Goal: Task Accomplishment & Management: Manage account settings

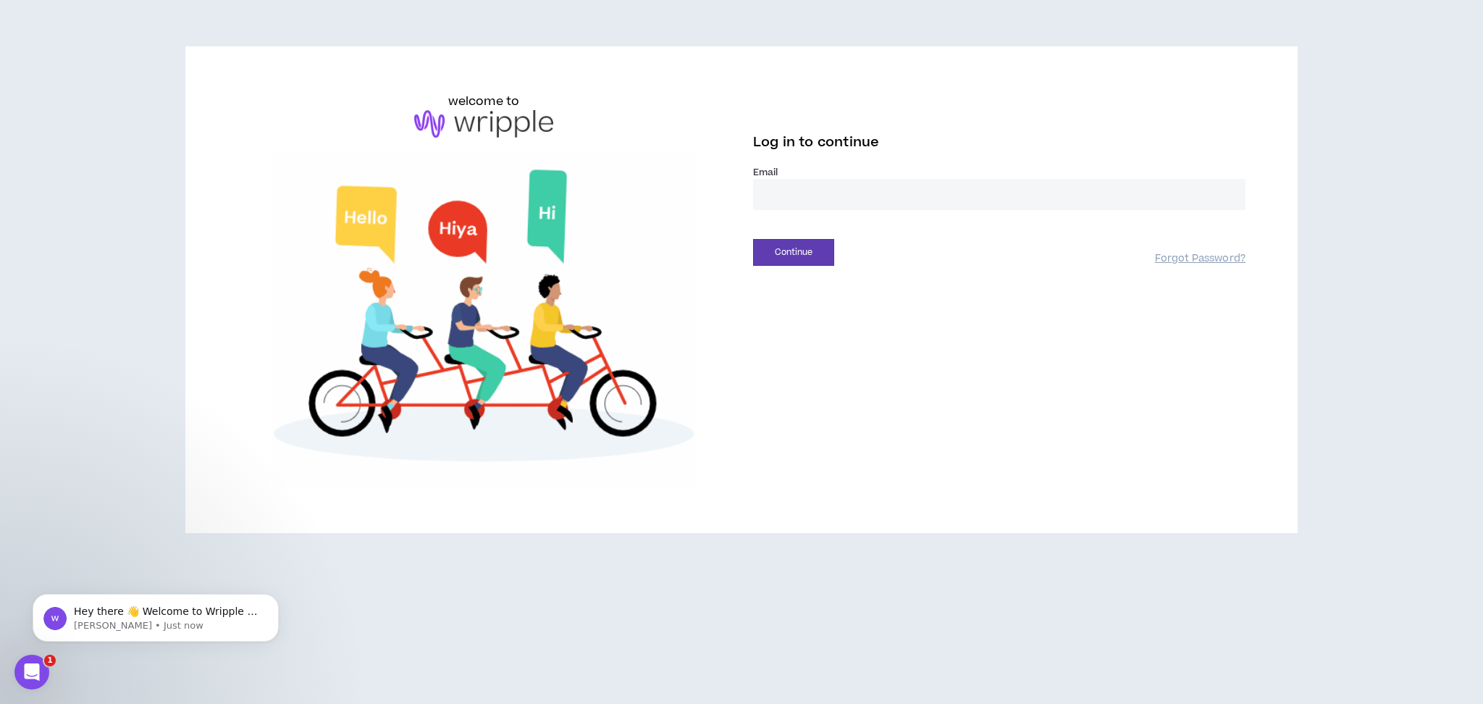
click at [936, 193] on input "email" at bounding box center [999, 194] width 492 height 31
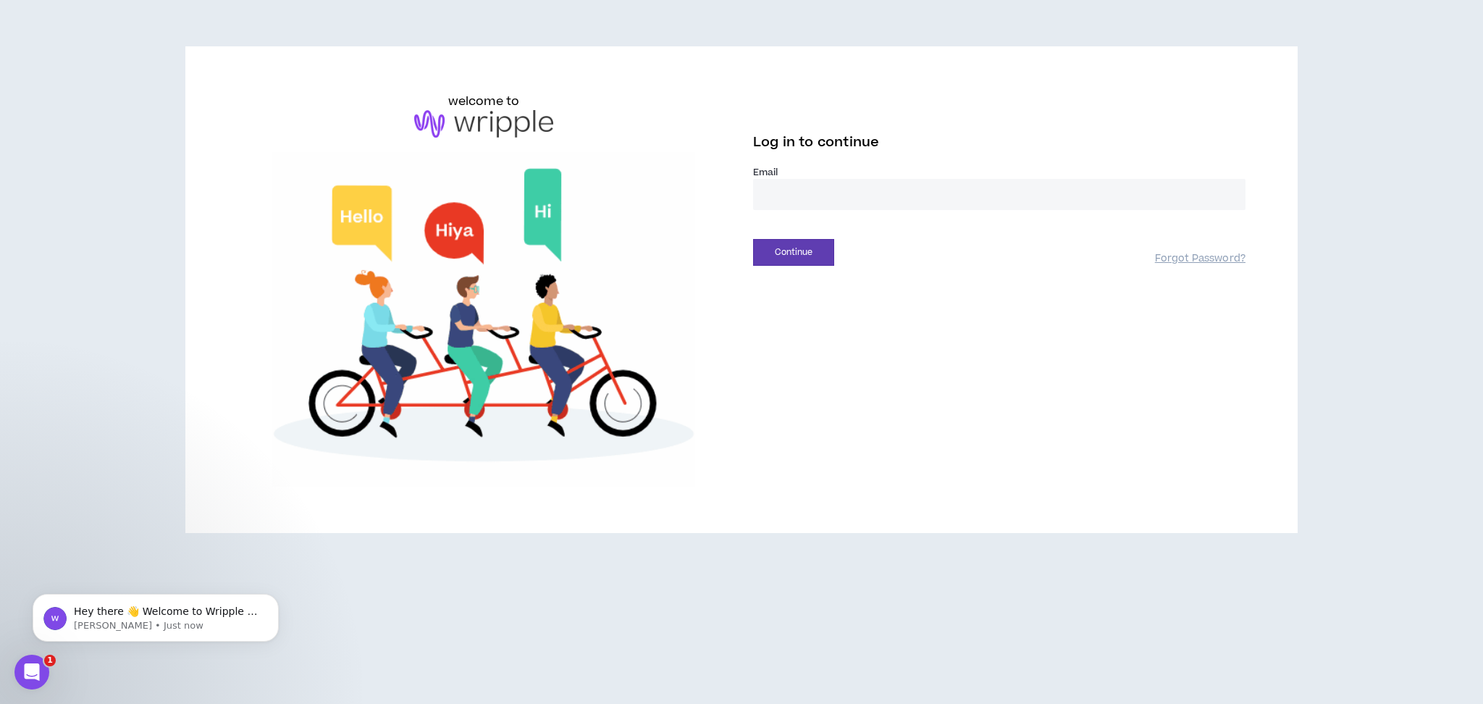
click at [0, 703] on com-1password-button at bounding box center [0, 704] width 0 height 0
type input "**********"
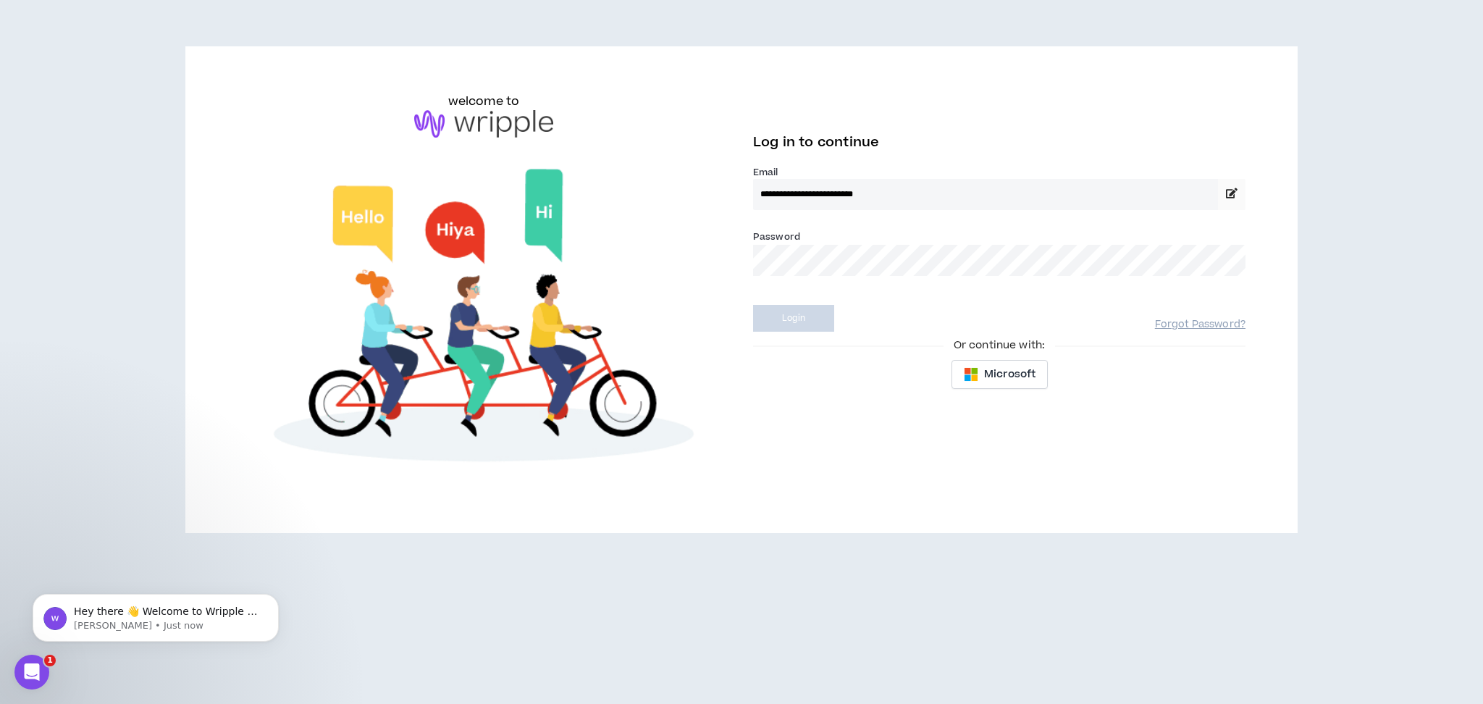
click at [838, 311] on div "Login" at bounding box center [954, 318] width 402 height 27
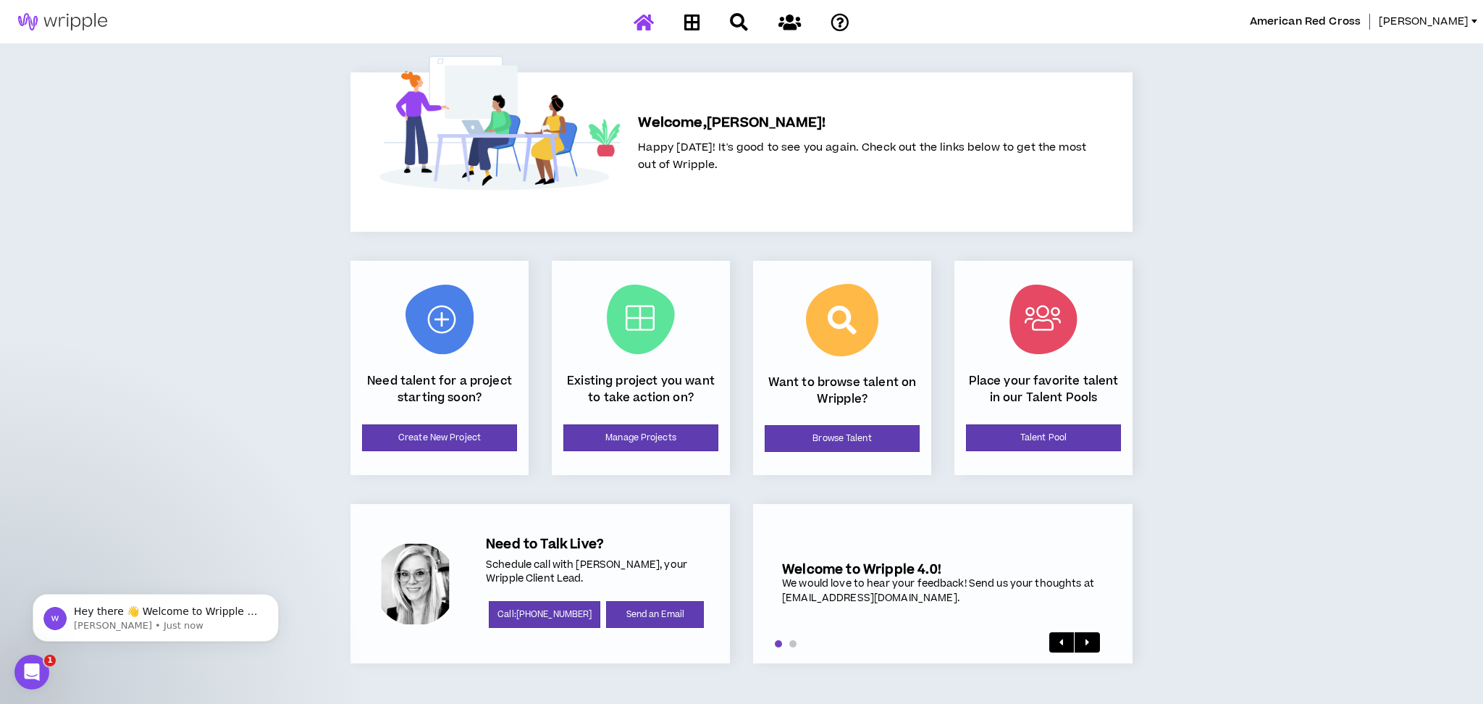
click at [815, 246] on div "Welcome, [PERSON_NAME] ! Happy [DATE]! It's good to see you again. Check out th…" at bounding box center [741, 367] width 833 height 649
click at [766, 168] on p "Happy [DATE]! It's good to see you again. Check out the links below to get the …" at bounding box center [862, 156] width 448 height 35
click at [746, 20] on icon at bounding box center [739, 22] width 18 height 18
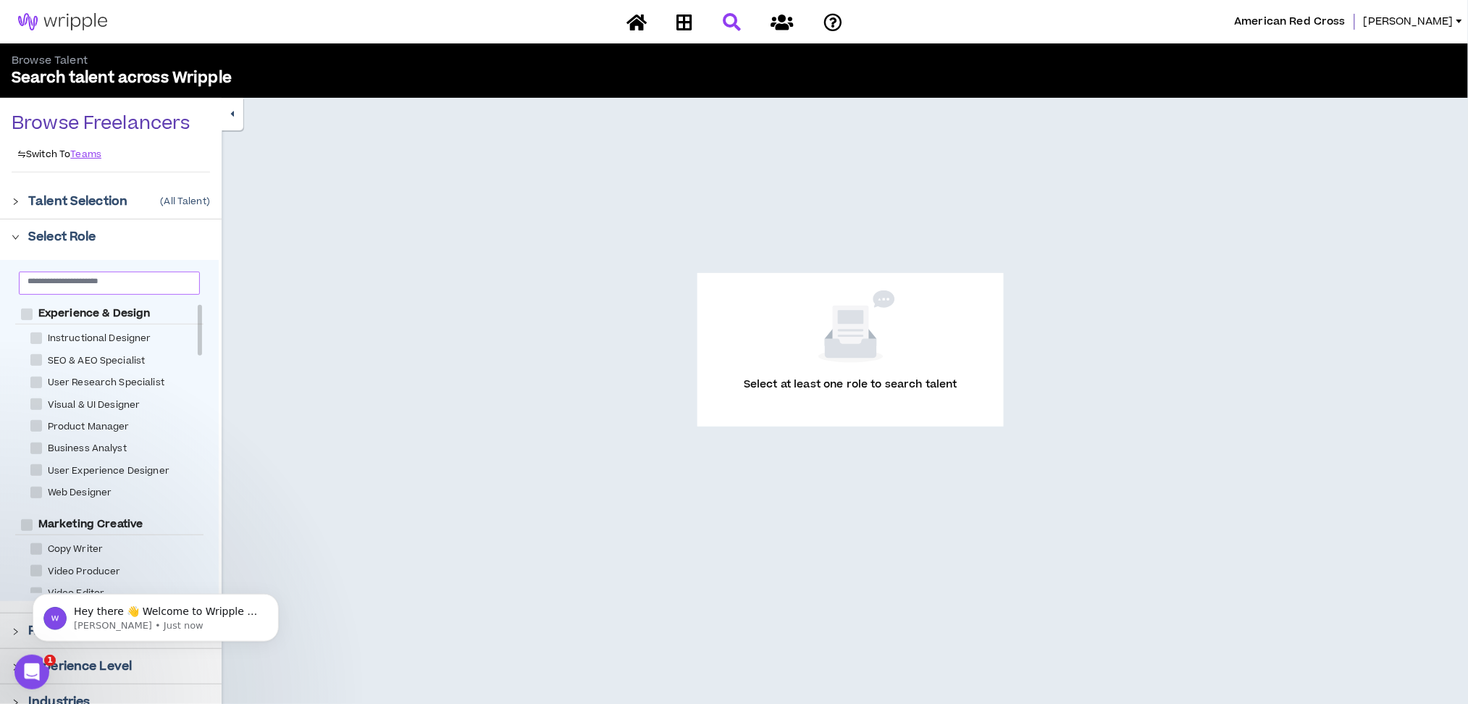
click at [131, 279] on input "text" at bounding box center [104, 280] width 152 height 11
type input "*"
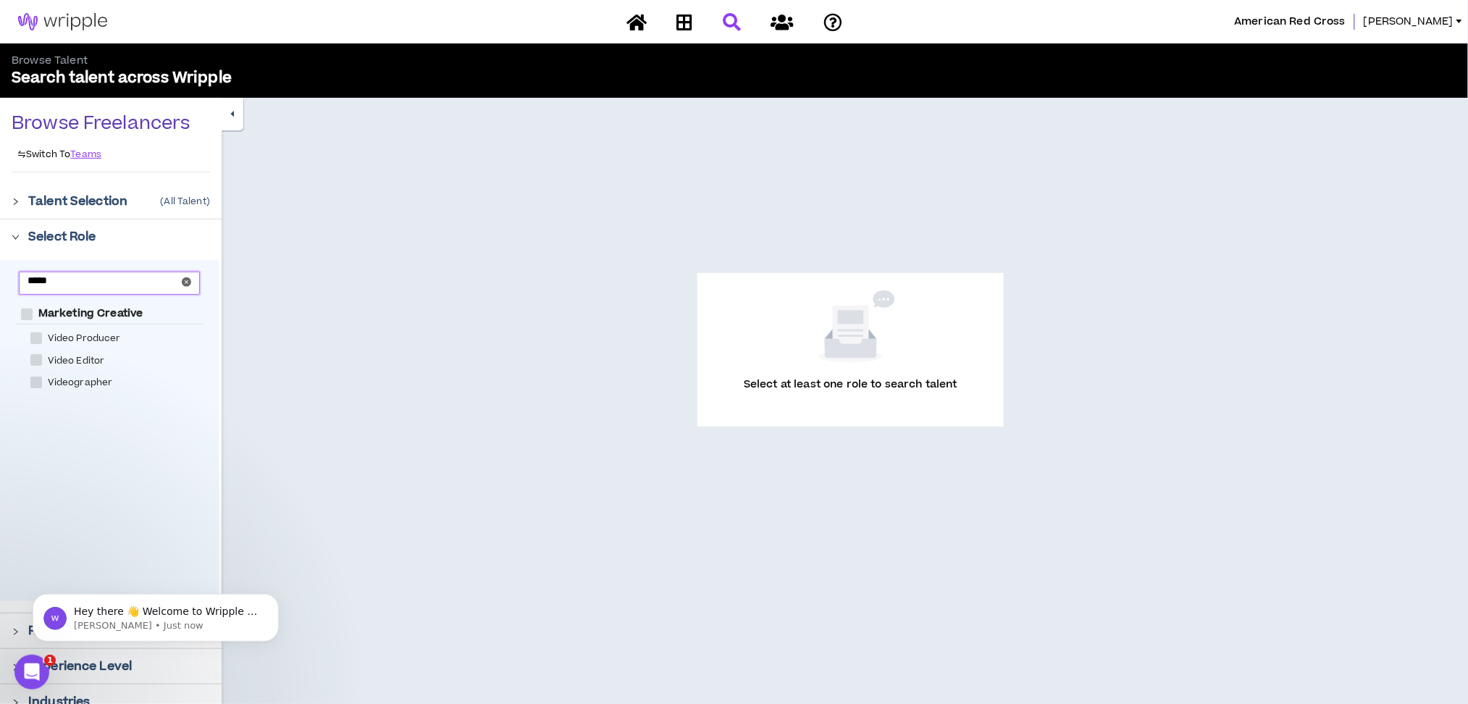
type input "*****"
click at [95, 361] on span "Video Editor" at bounding box center [76, 361] width 69 height 14
checkbox Editor "****"
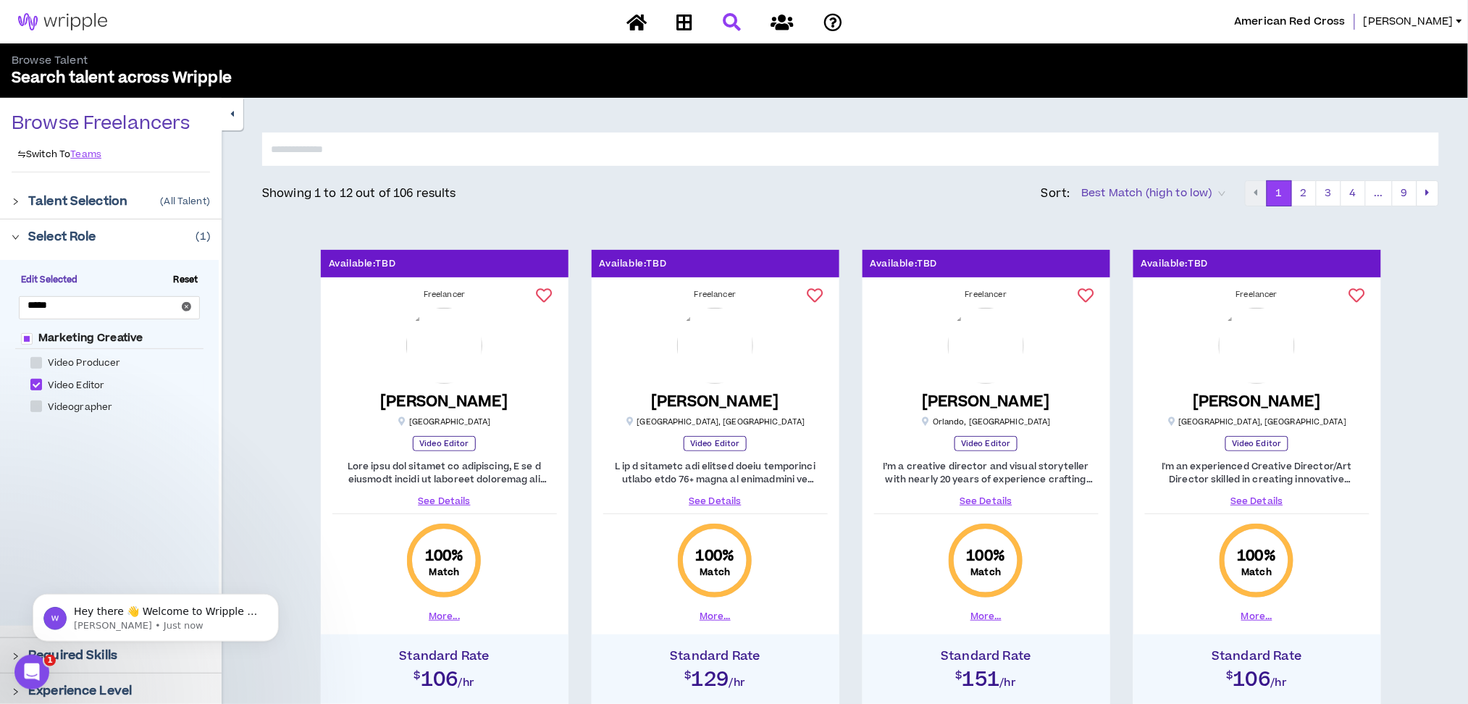
click at [1152, 201] on span "Best Match (high to low)" at bounding box center [1153, 193] width 143 height 22
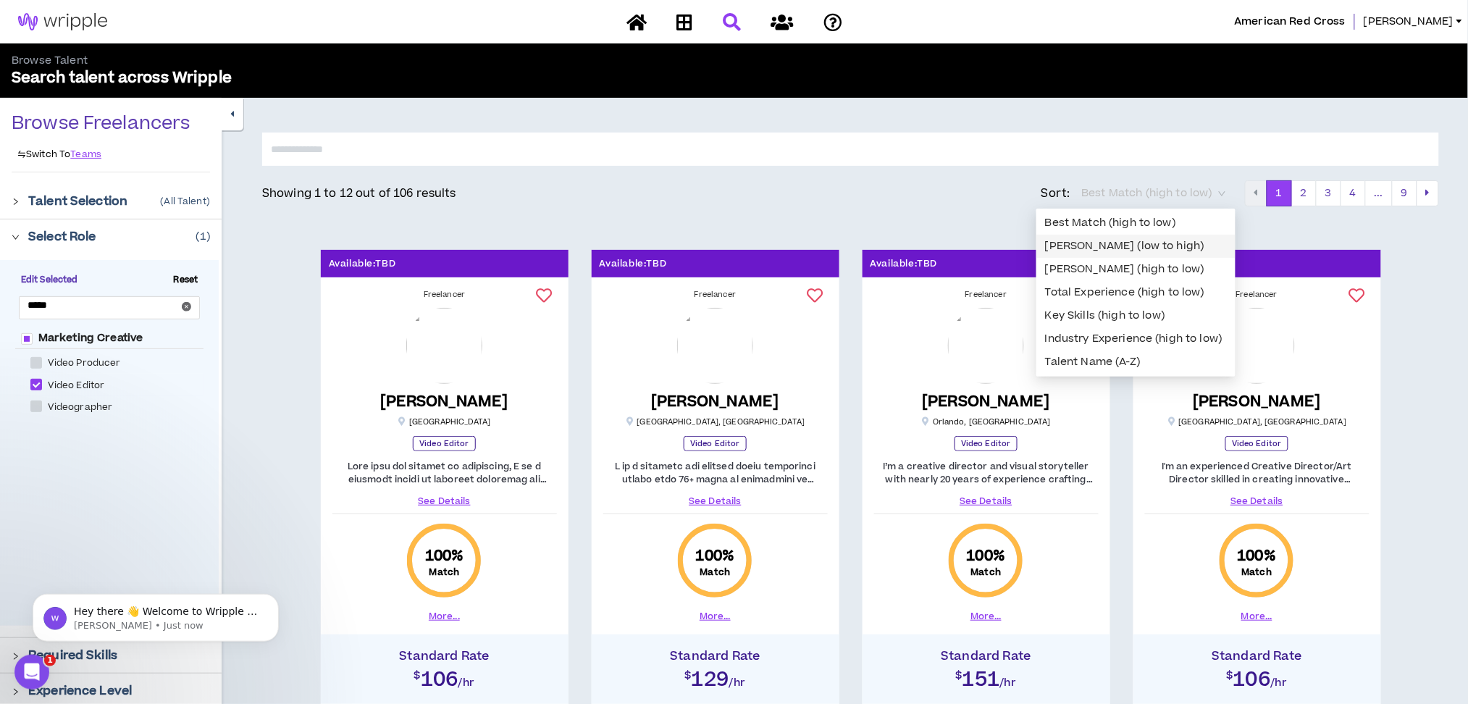
click at [1153, 248] on div "[PERSON_NAME] (low to high)" at bounding box center [1136, 246] width 182 height 16
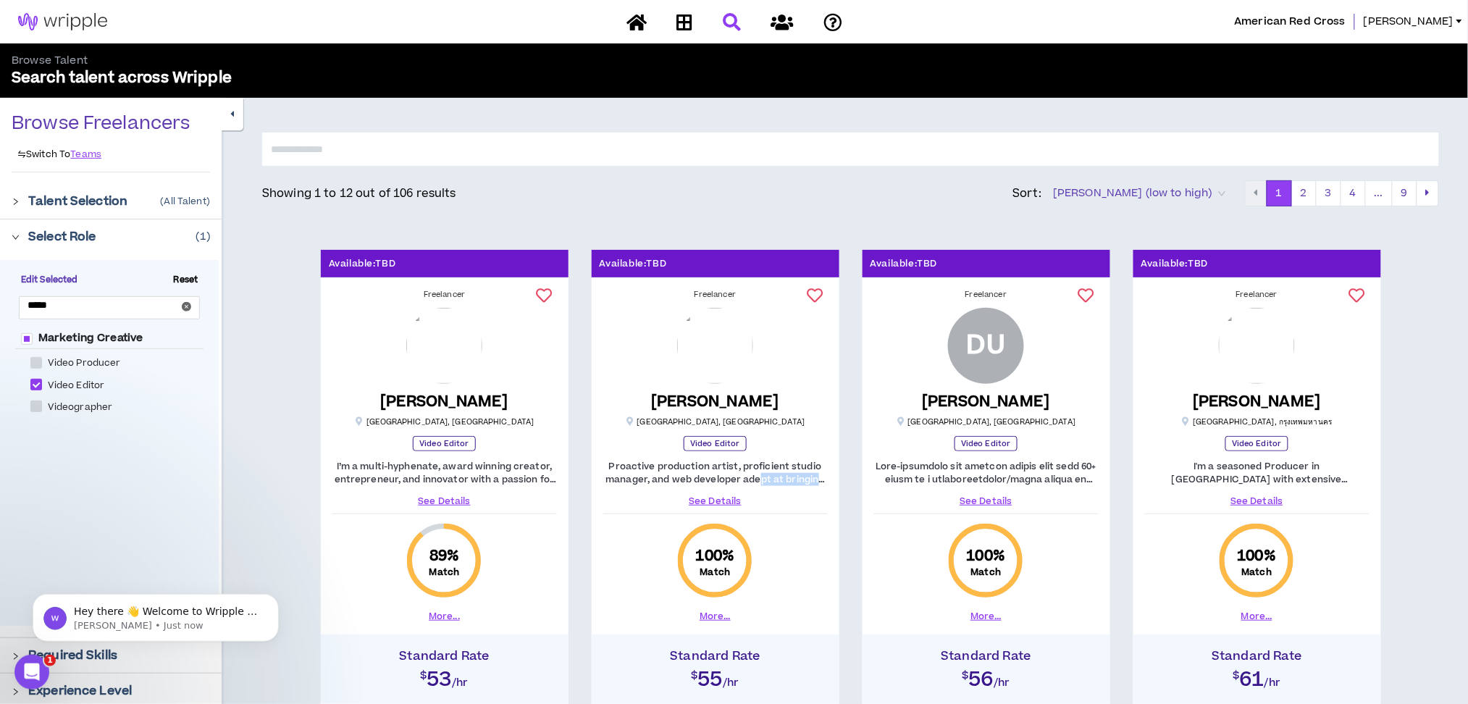
drag, startPoint x: 793, startPoint y: 486, endPoint x: 748, endPoint y: 473, distance: 46.7
click at [749, 473] on p "Proactive production artist, proficient studio manager, and web developer adept…" at bounding box center [715, 473] width 224 height 26
click at [744, 473] on p "Proactive production artist, proficient studio manager, and web developer adept…" at bounding box center [715, 473] width 224 height 26
drag, startPoint x: 756, startPoint y: 476, endPoint x: 772, endPoint y: 477, distance: 15.9
click at [759, 476] on p "Proactive production artist, proficient studio manager, and web developer adept…" at bounding box center [715, 473] width 224 height 26
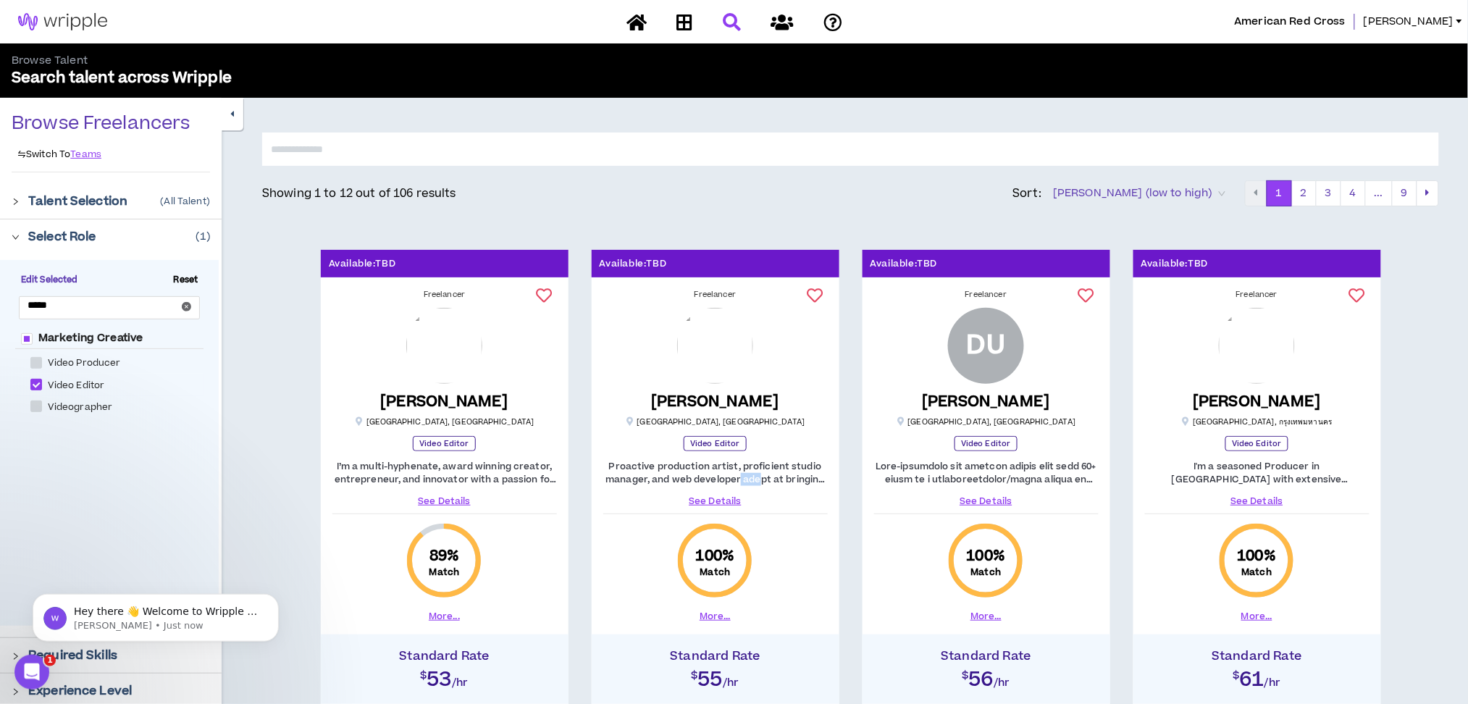
click at [782, 477] on p "Proactive production artist, proficient studio manager, and web developer adept…" at bounding box center [715, 473] width 224 height 26
drag, startPoint x: 791, startPoint y: 474, endPoint x: 760, endPoint y: 466, distance: 32.3
click at [769, 468] on p "Proactive production artist, proficient studio manager, and web developer adept…" at bounding box center [715, 473] width 224 height 26
click at [760, 466] on p "Proactive production artist, proficient studio manager, and web developer adept…" at bounding box center [715, 473] width 224 height 26
drag, startPoint x: 792, startPoint y: 473, endPoint x: 817, endPoint y: 473, distance: 24.6
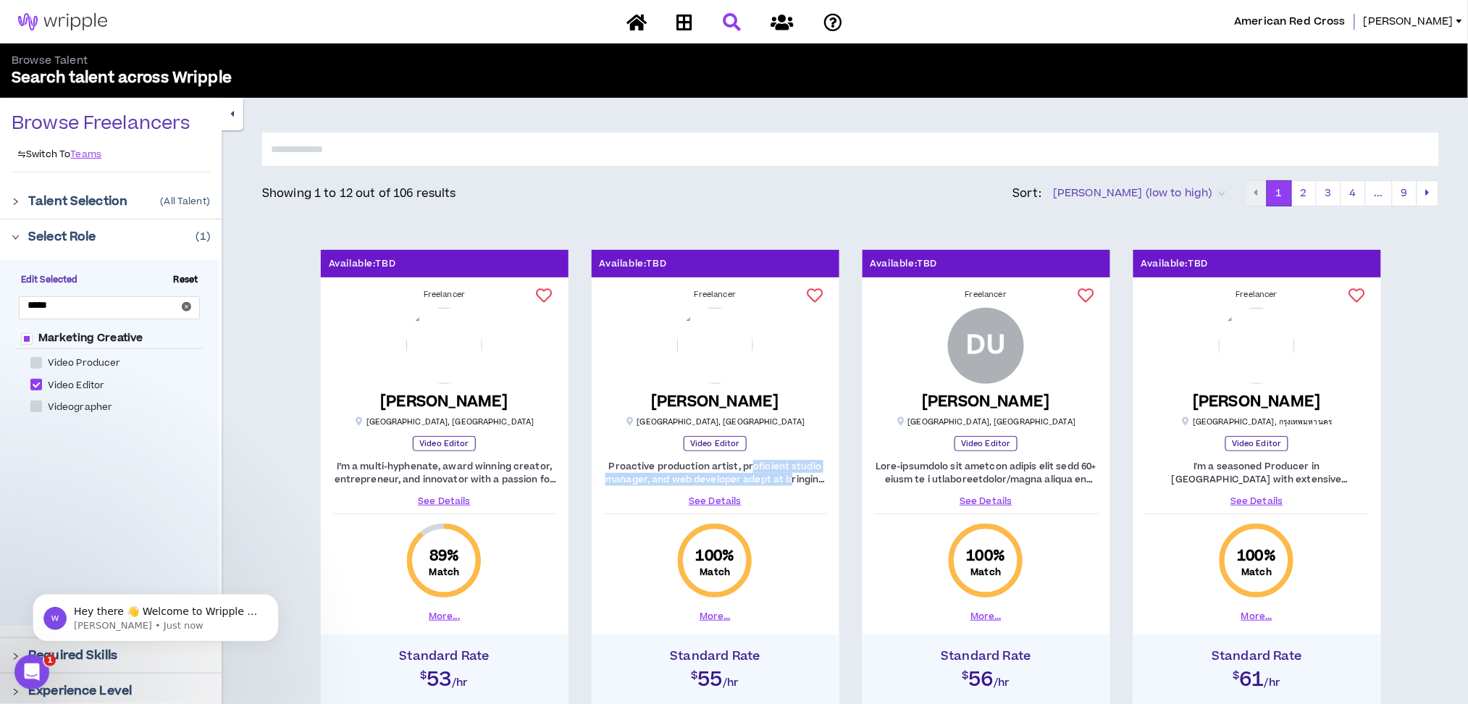
click at [806, 473] on p "Proactive production artist, proficient studio manager, and web developer adept…" at bounding box center [715, 473] width 224 height 26
click at [817, 473] on p "Proactive production artist, proficient studio manager, and web developer adept…" at bounding box center [715, 473] width 224 height 26
drag, startPoint x: 1330, startPoint y: 481, endPoint x: 1218, endPoint y: 467, distance: 113.1
click at [1218, 468] on p "I'm a seasoned Producer in [GEOGRAPHIC_DATA] with extensive experience in produ…" at bounding box center [1257, 473] width 224 height 26
click at [1217, 467] on p "I'm a seasoned Producer in [GEOGRAPHIC_DATA] with extensive experience in produ…" at bounding box center [1257, 473] width 224 height 26
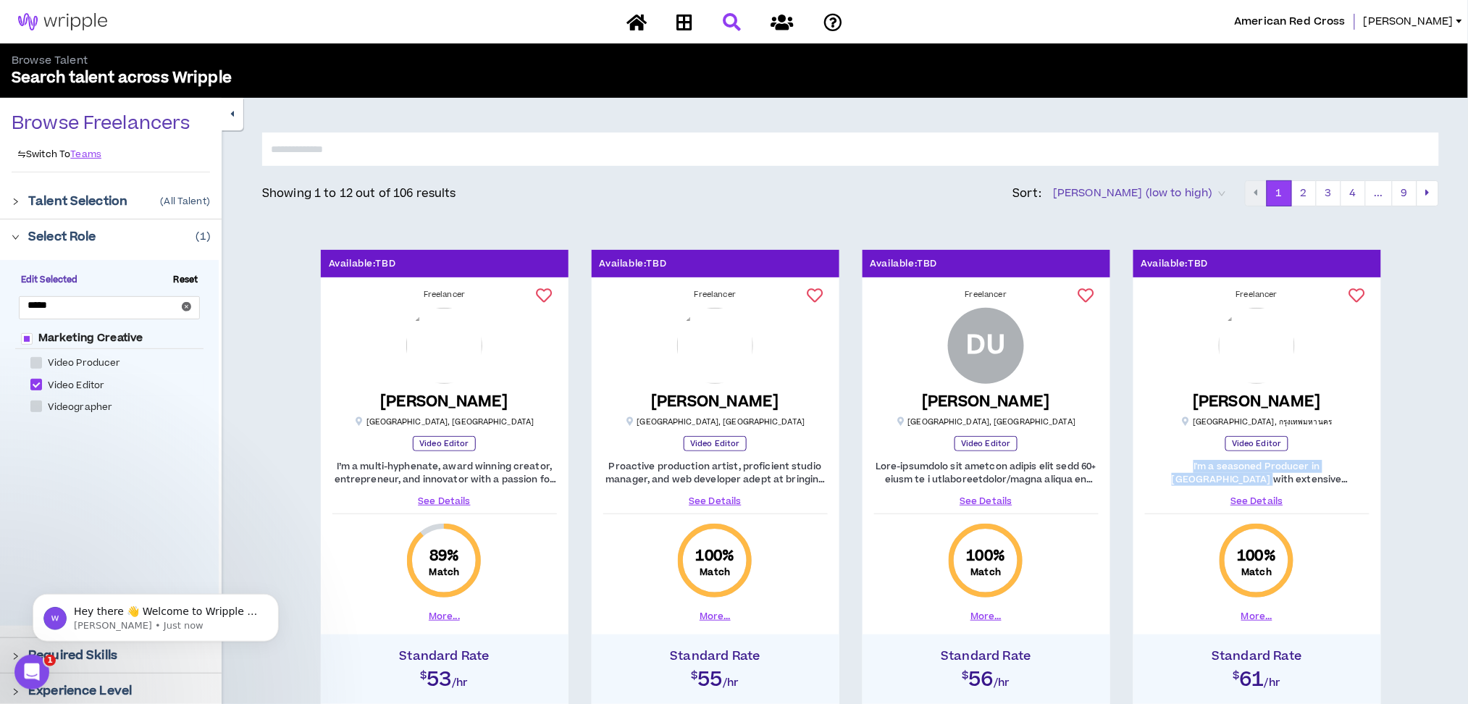
drag, startPoint x: 1188, startPoint y: 474, endPoint x: 1215, endPoint y: 475, distance: 26.8
click at [1207, 475] on p "I'm a seasoned Producer in [GEOGRAPHIC_DATA] with extensive experience in produ…" at bounding box center [1257, 473] width 224 height 26
click at [1231, 475] on p "I'm a seasoned Producer in [GEOGRAPHIC_DATA] with extensive experience in produ…" at bounding box center [1257, 473] width 224 height 26
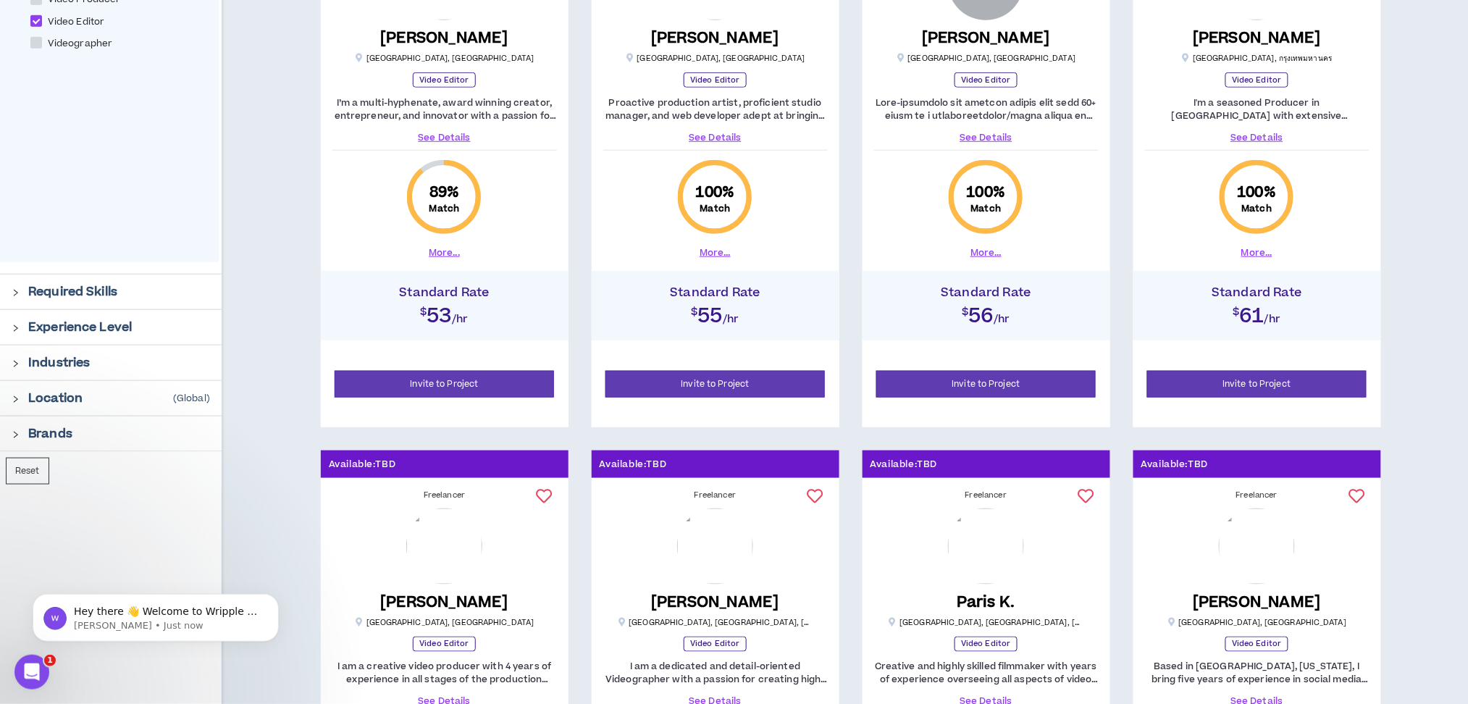
scroll to position [193, 0]
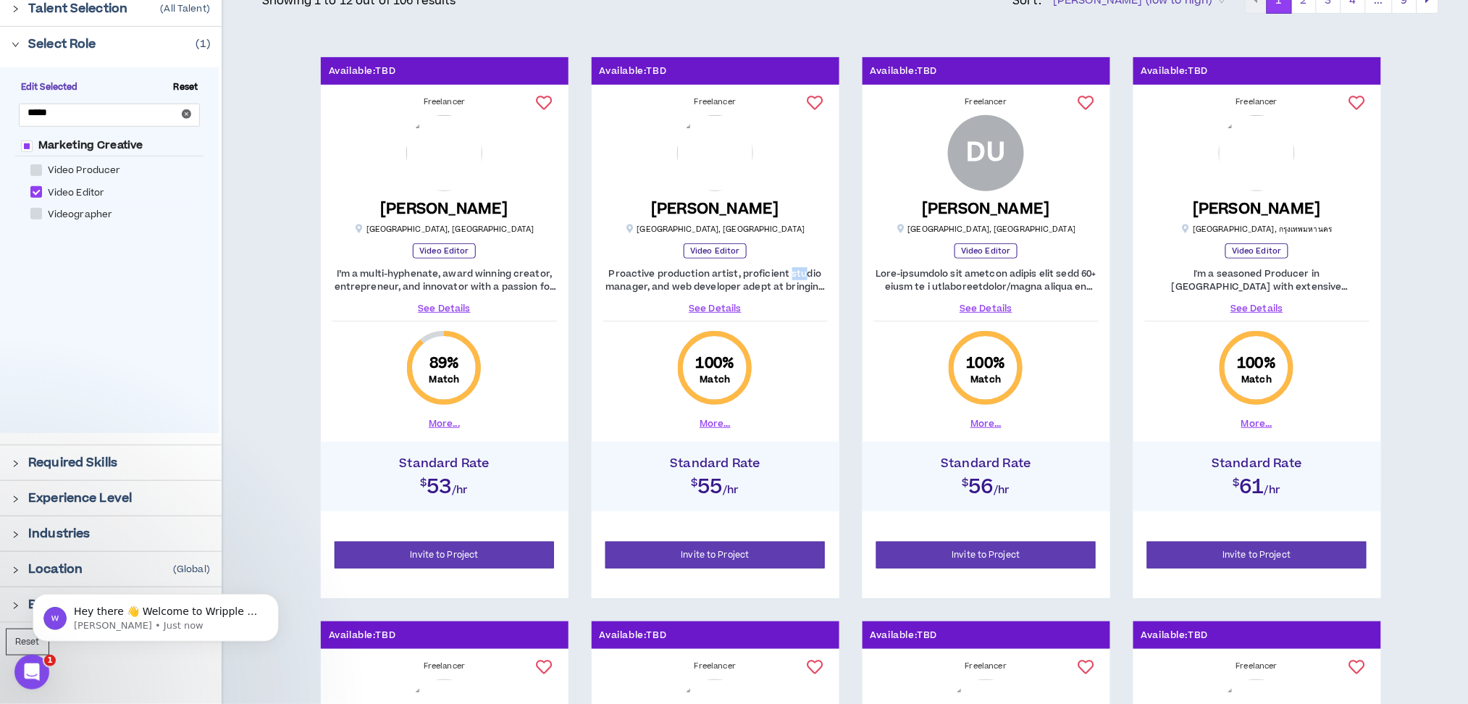
drag, startPoint x: 791, startPoint y: 265, endPoint x: 815, endPoint y: 273, distance: 24.5
click at [812, 273] on div "[PERSON_NAME] [GEOGRAPHIC_DATA] , [GEOGRAPHIC_DATA] Video Editor Proactive prod…" at bounding box center [715, 215] width 224 height 200
click at [830, 277] on div "Freelancer [PERSON_NAME] NEW Hackettstown , [GEOGRAPHIC_DATA] Video Editor Proa…" at bounding box center [716, 263] width 248 height 345
click at [731, 300] on div "Proactive production artist, proficient studio manager, and web developer adept…" at bounding box center [715, 291] width 224 height 48
click at [727, 308] on link "See Details" at bounding box center [715, 308] width 224 height 13
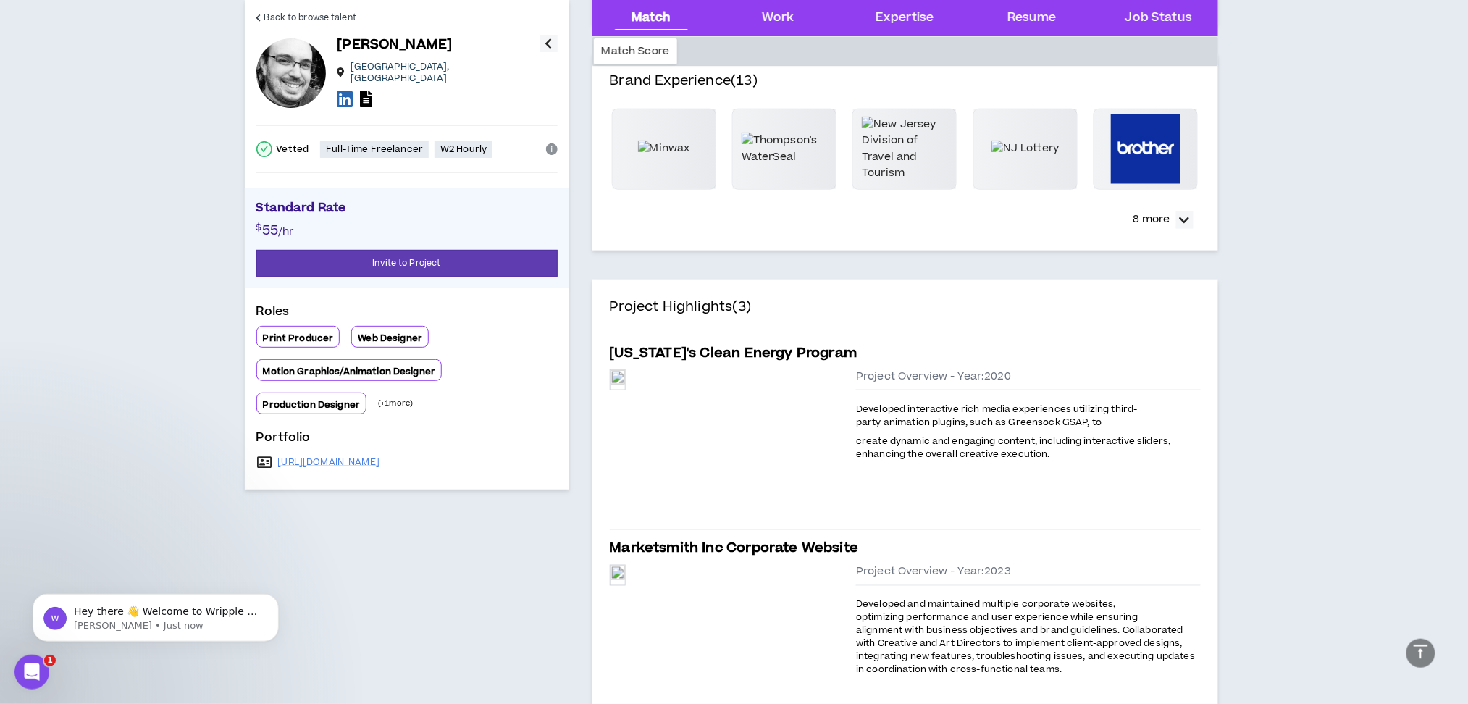
scroll to position [482, 0]
click at [625, 387] on div "Preview" at bounding box center [617, 378] width 14 height 20
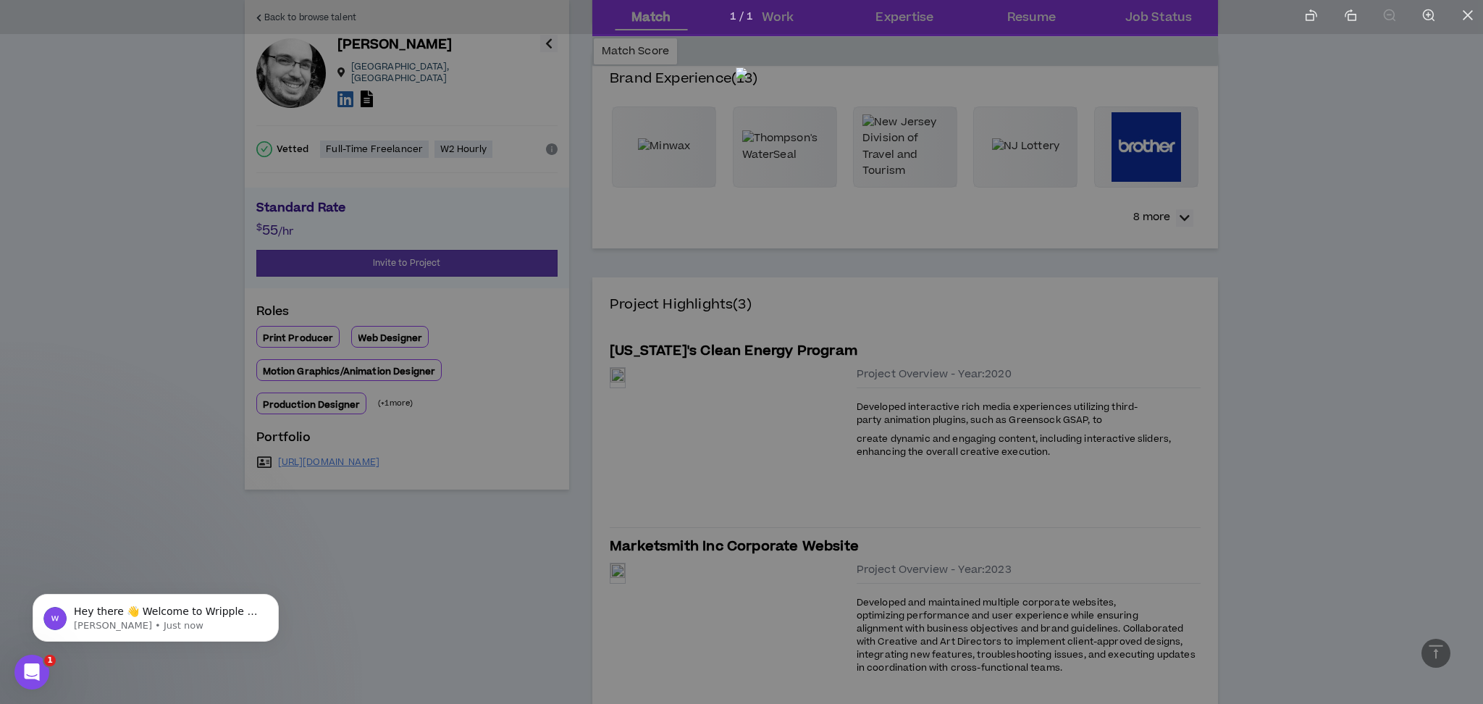
click at [736, 345] on img at bounding box center [742, 348] width 12 height 563
click at [731, 340] on img at bounding box center [737, 348] width 12 height 563
click at [160, 298] on div at bounding box center [741, 352] width 1483 height 704
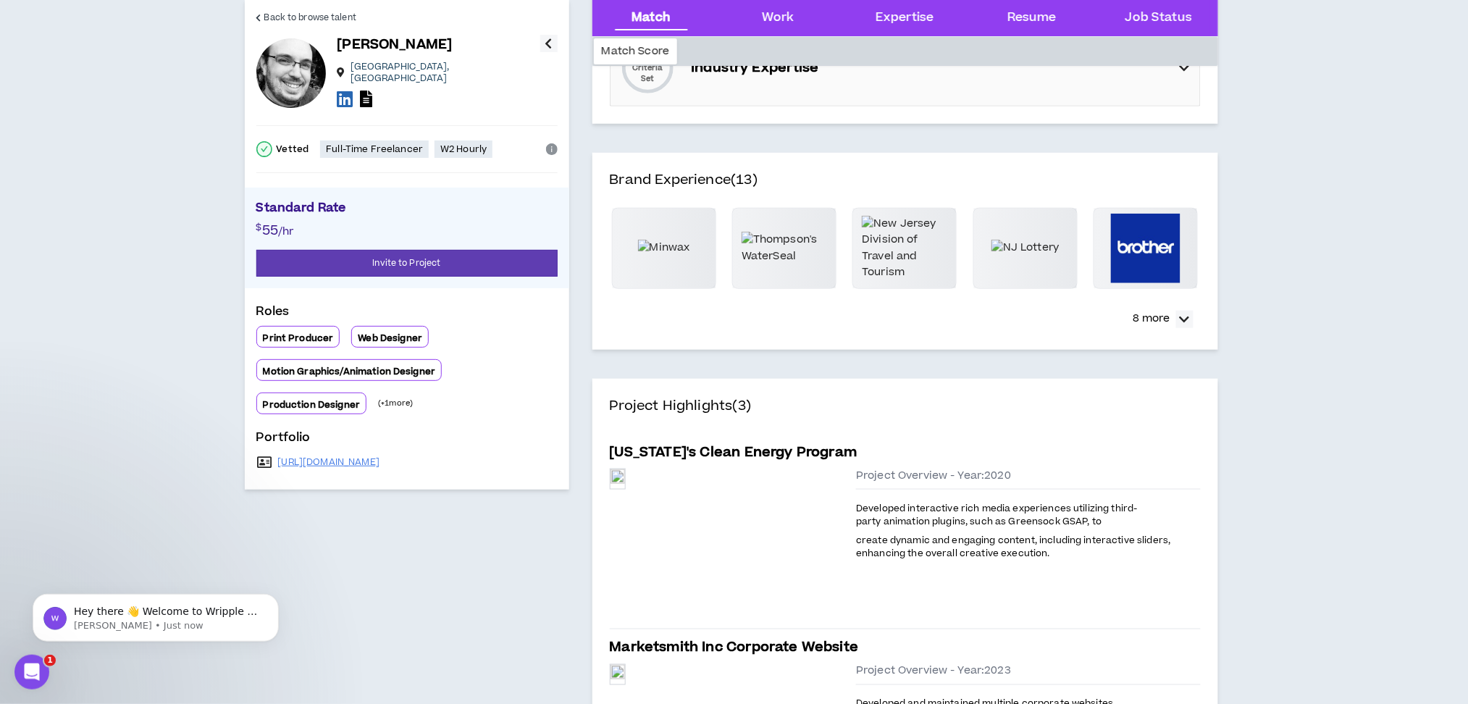
scroll to position [96, 0]
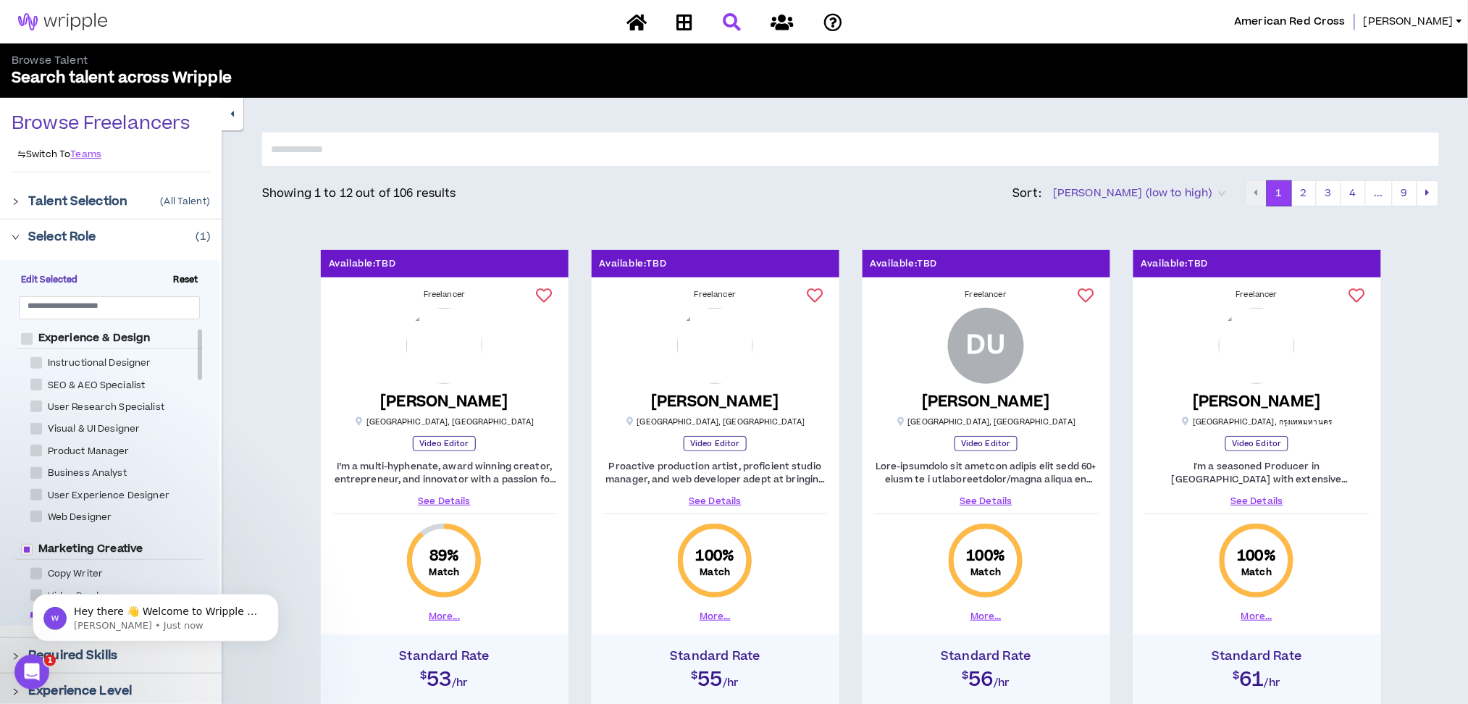
click at [1311, 39] on div "American Red [PERSON_NAME]" at bounding box center [734, 21] width 1468 height 43
click at [1328, 25] on span "American Red Cross" at bounding box center [1290, 22] width 112 height 16
click at [1423, 23] on span "[PERSON_NAME]" at bounding box center [1408, 22] width 90 height 16
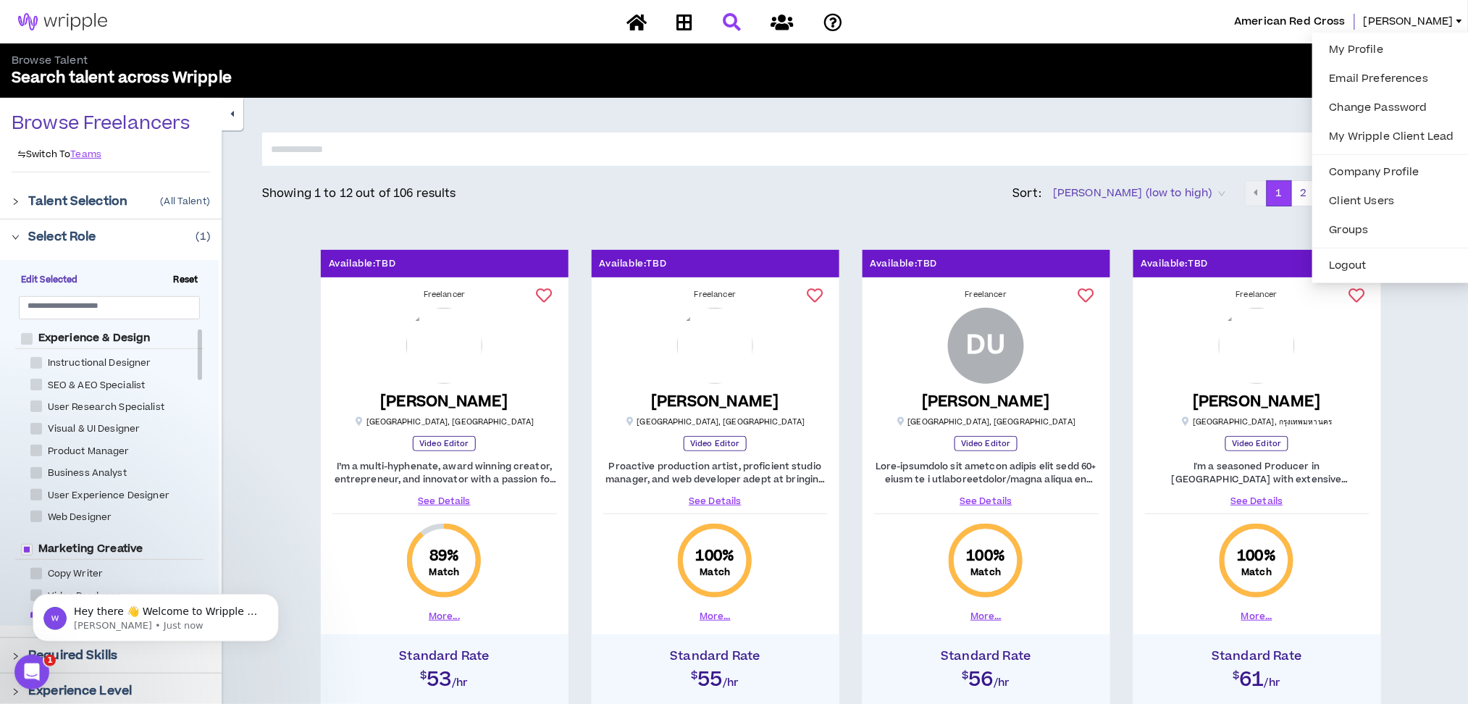
click at [951, 30] on div "American Red [PERSON_NAME]" at bounding box center [734, 21] width 1468 height 43
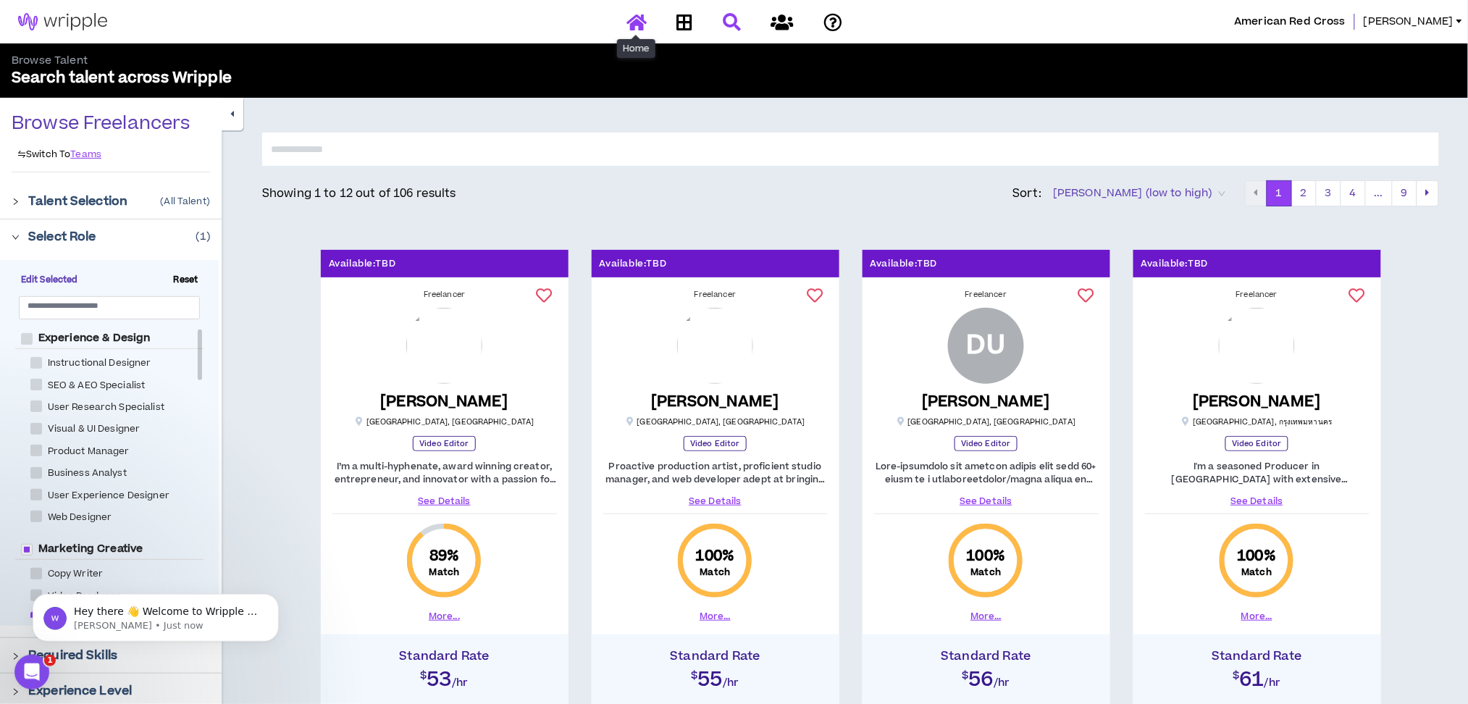
click at [628, 24] on icon at bounding box center [636, 22] width 20 height 18
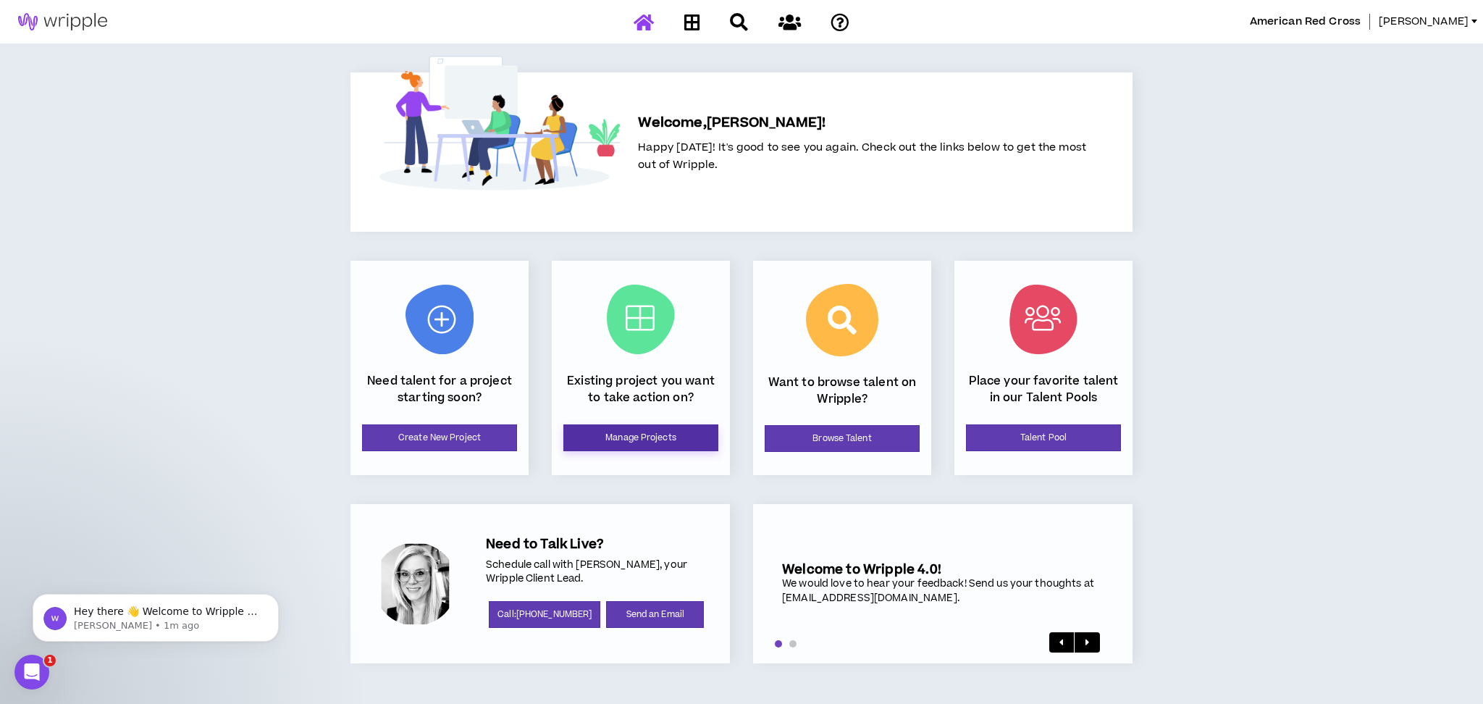
click at [660, 430] on link "Manage Projects" at bounding box center [640, 437] width 155 height 27
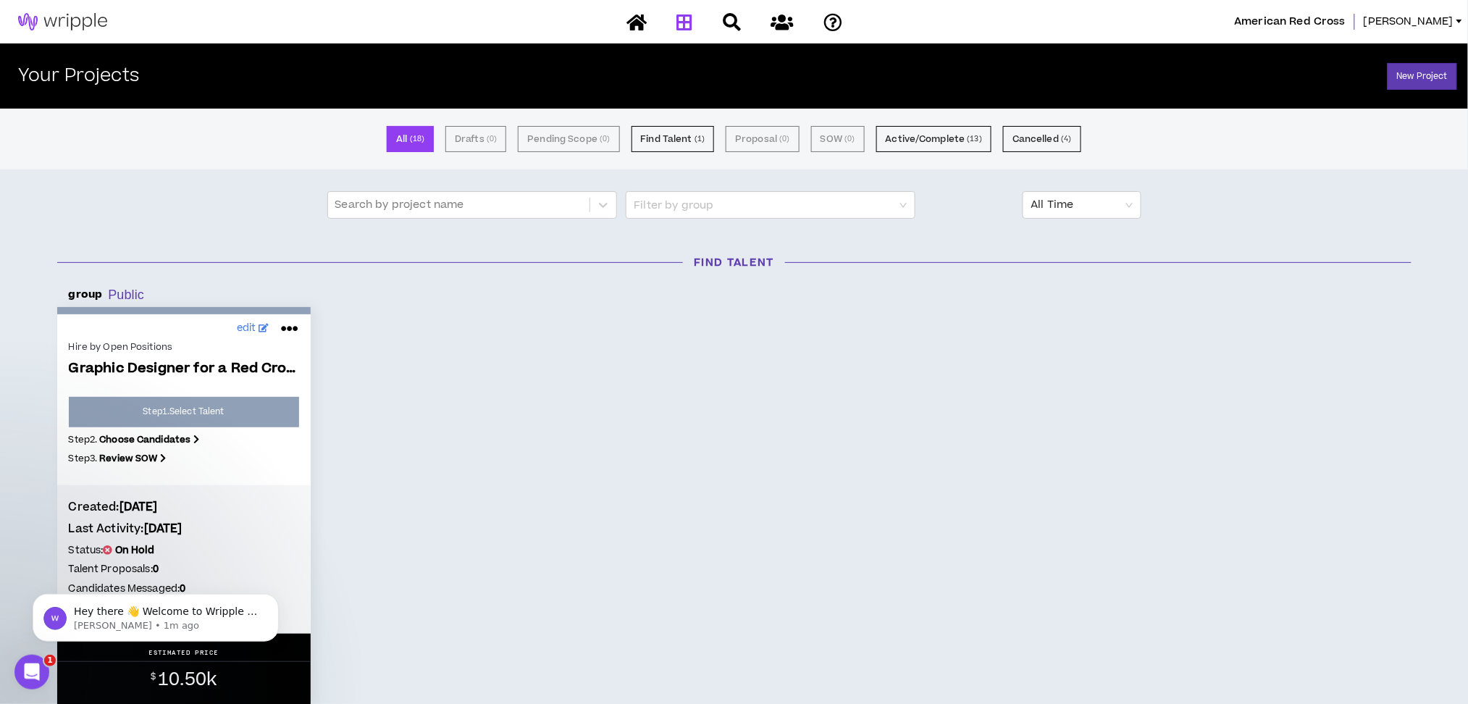
drag, startPoint x: 192, startPoint y: 508, endPoint x: 123, endPoint y: 510, distance: 68.8
click at [123, 510] on h4 "Created: [DATE]" at bounding box center [184, 507] width 230 height 16
click at [122, 510] on b "[DATE]" at bounding box center [138, 507] width 38 height 16
click at [950, 144] on button "Active/Complete ( 13 )" at bounding box center [933, 139] width 115 height 26
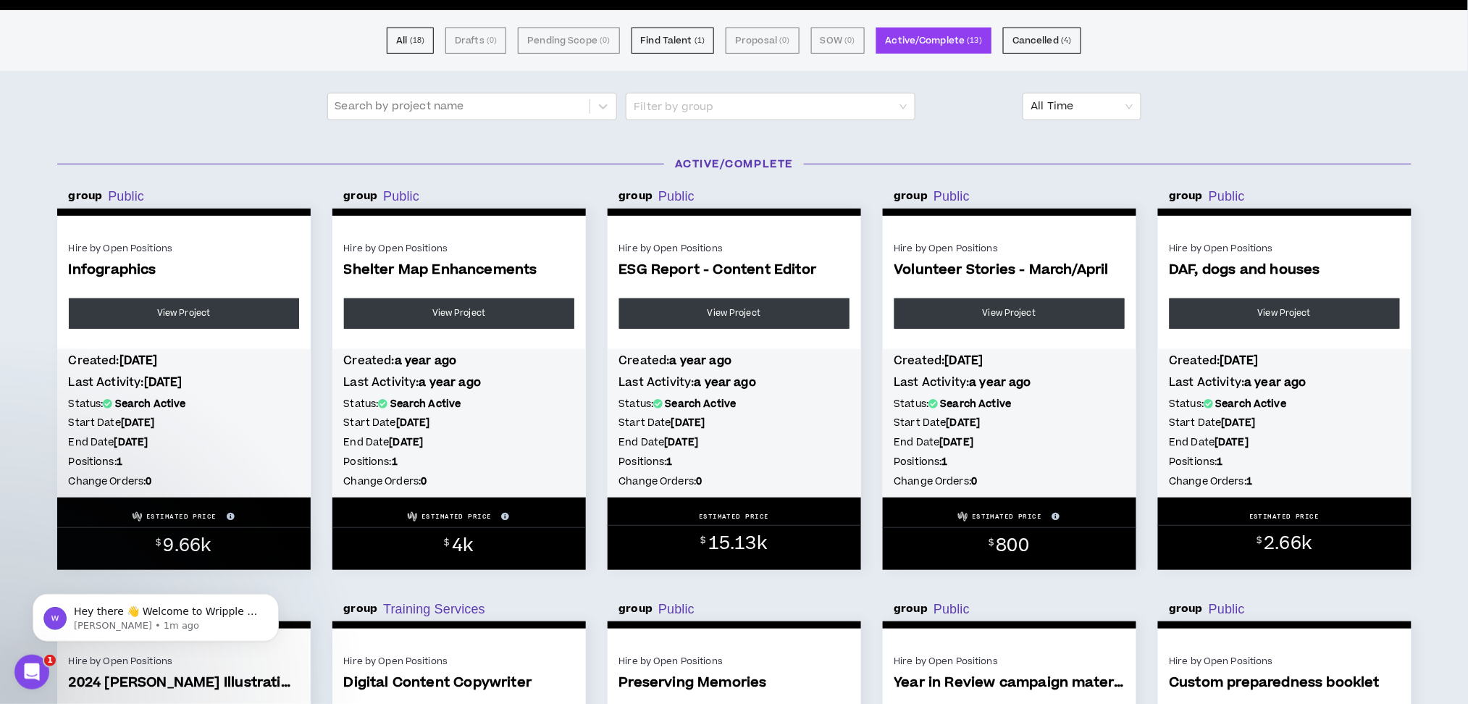
scroll to position [193, 0]
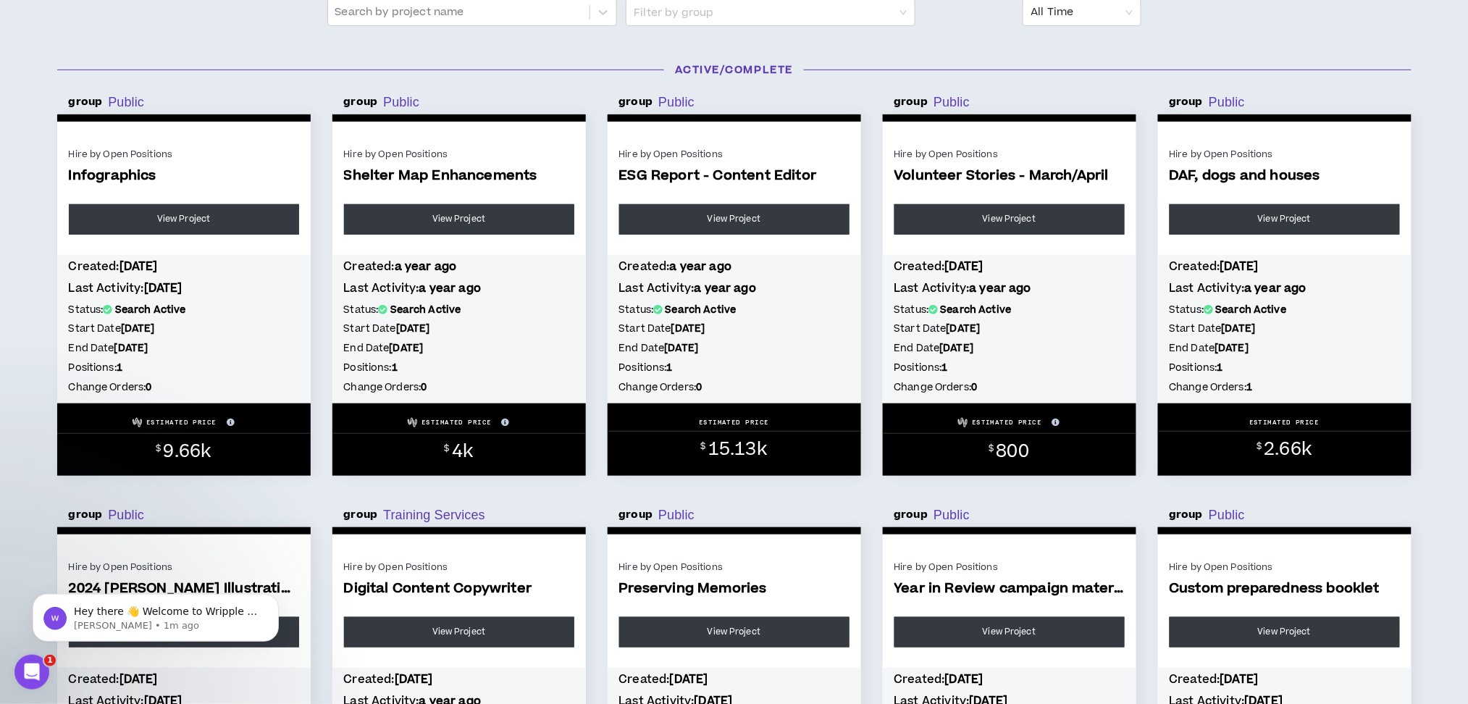
drag, startPoint x: 195, startPoint y: 326, endPoint x: 135, endPoint y: 325, distance: 60.8
click at [135, 325] on h5 "Start Date [DATE]" at bounding box center [184, 329] width 230 height 16
click at [135, 325] on b "[DATE]" at bounding box center [138, 328] width 34 height 14
drag, startPoint x: 132, startPoint y: 324, endPoint x: 171, endPoint y: 328, distance: 38.5
click at [155, 327] on b "[DATE]" at bounding box center [138, 328] width 34 height 14
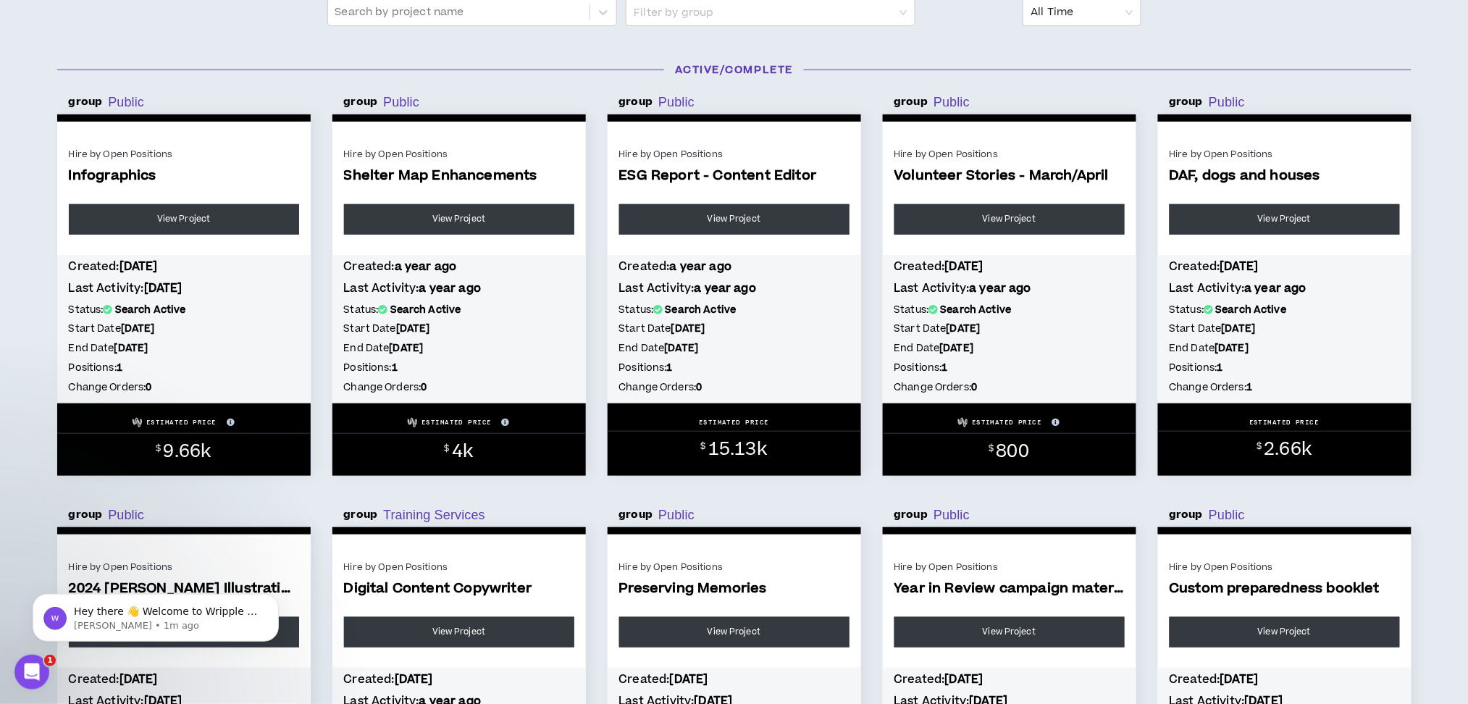
click at [155, 328] on b "[DATE]" at bounding box center [138, 328] width 34 height 14
drag, startPoint x: 172, startPoint y: 328, endPoint x: 147, endPoint y: 329, distance: 24.6
click at [148, 329] on b "[DATE]" at bounding box center [138, 328] width 34 height 14
click at [132, 329] on b "[DATE]" at bounding box center [138, 328] width 34 height 14
drag, startPoint x: 139, startPoint y: 332, endPoint x: 147, endPoint y: 332, distance: 8.0
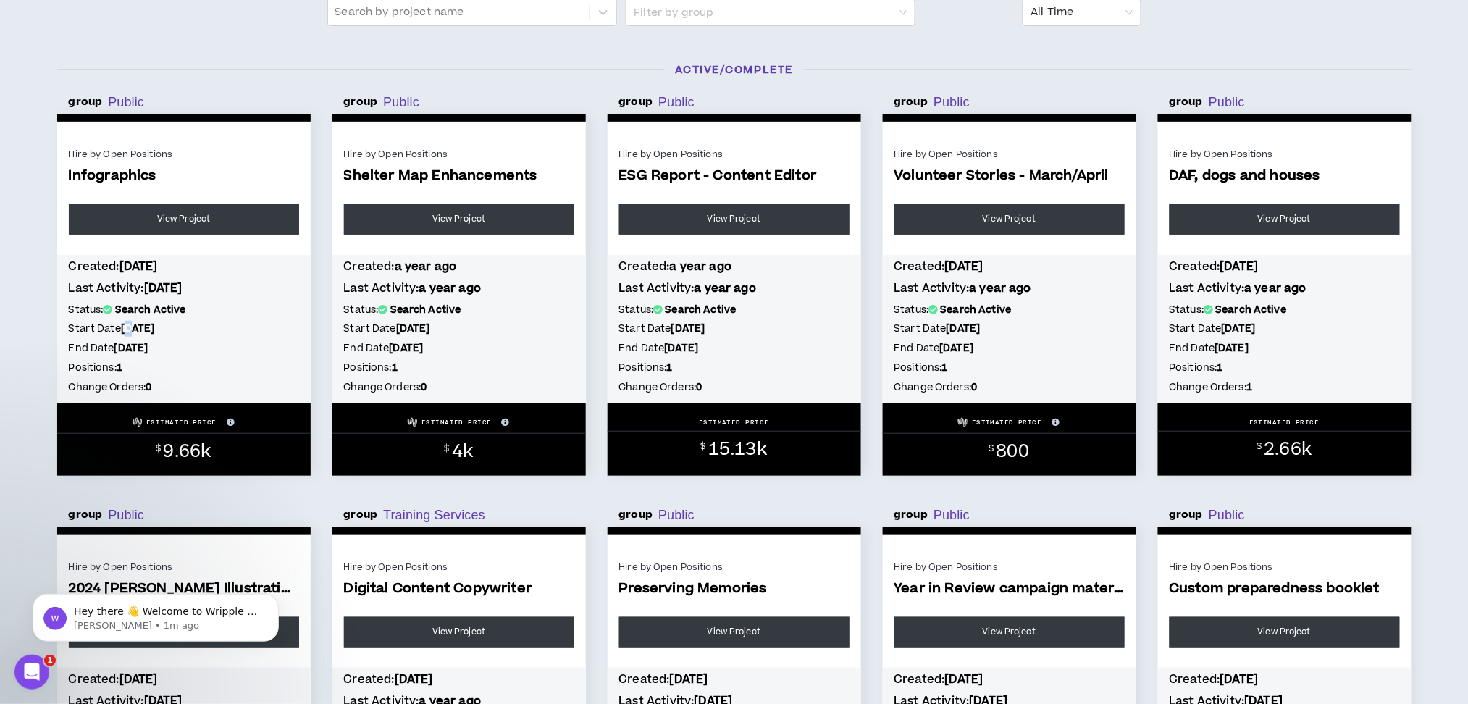
click at [141, 332] on b "[DATE]" at bounding box center [138, 328] width 34 height 14
click at [147, 332] on b "[DATE]" at bounding box center [138, 328] width 34 height 14
click at [170, 218] on link "View Project" at bounding box center [184, 219] width 230 height 30
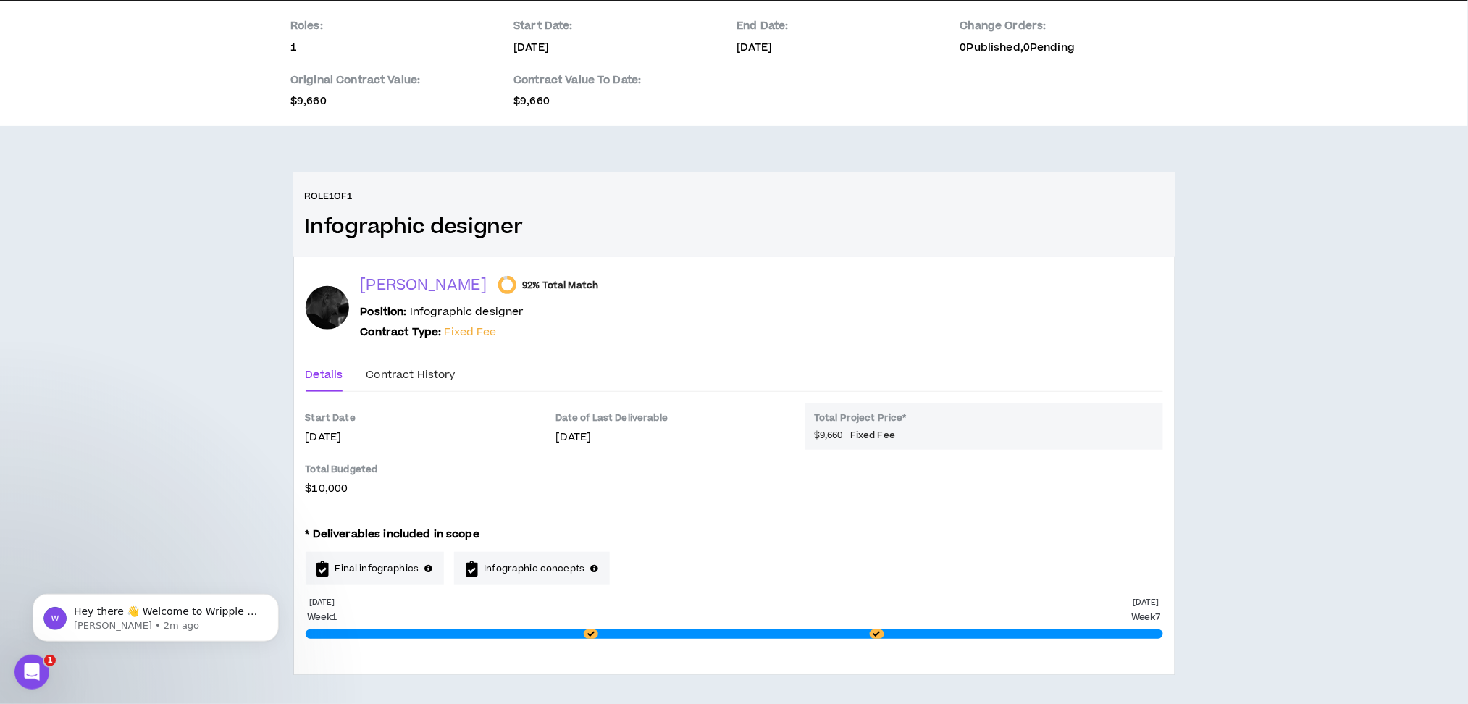
scroll to position [114, 0]
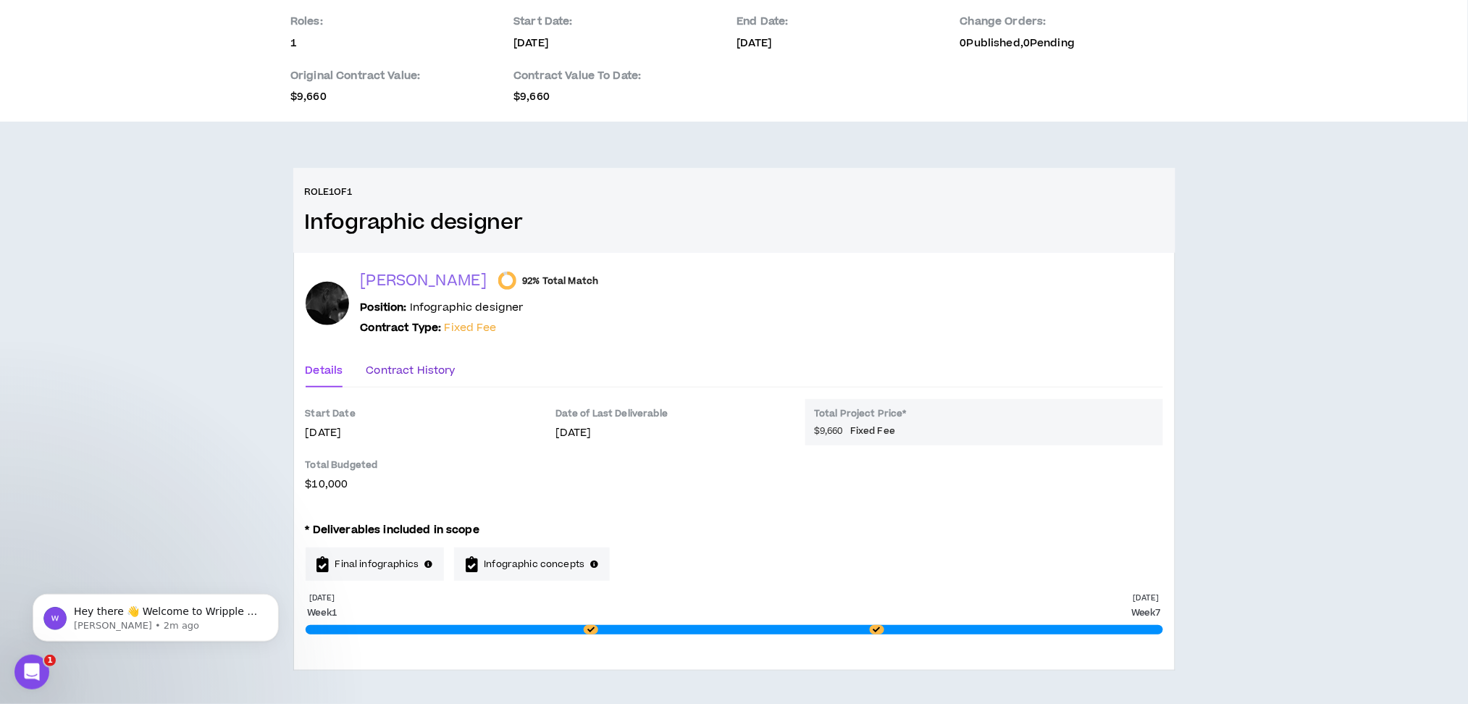
click at [429, 363] on div "Contract History" at bounding box center [410, 371] width 89 height 16
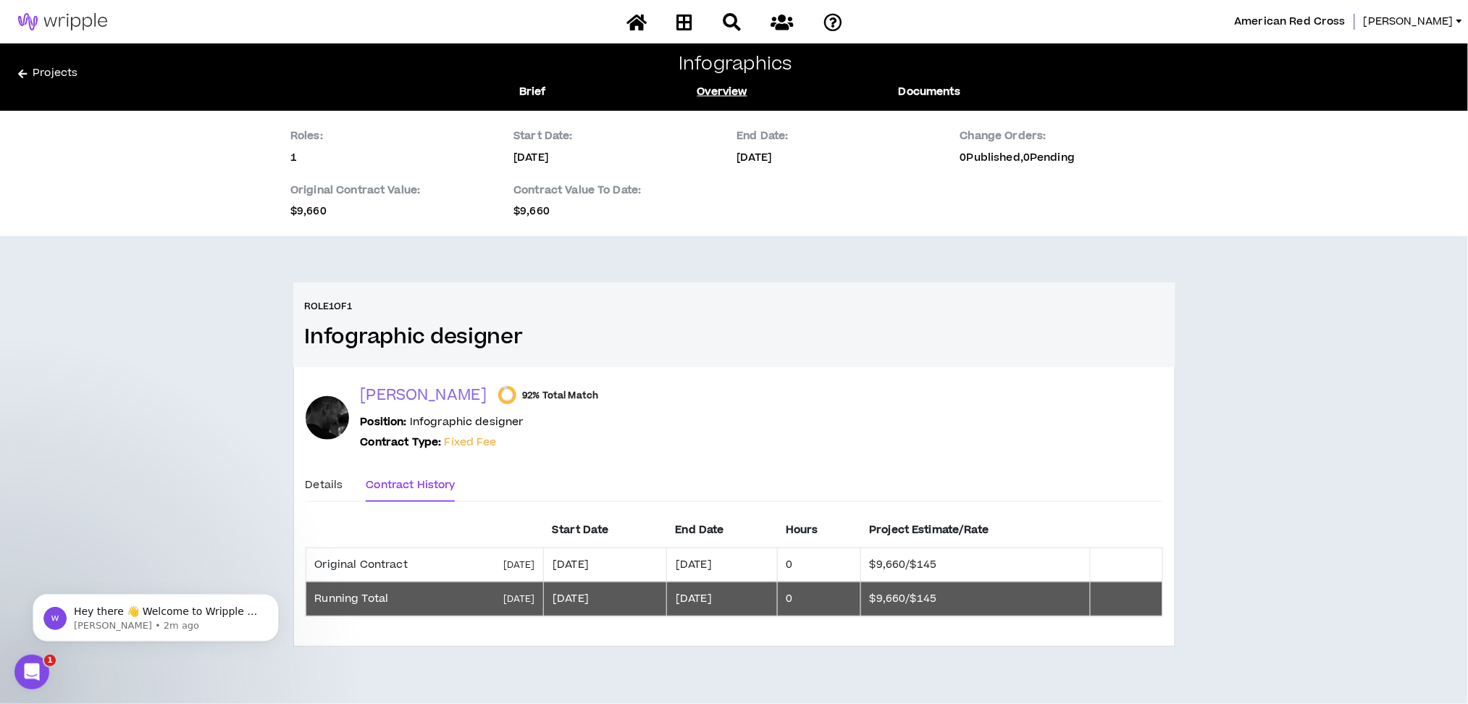
scroll to position [0, 0]
click at [329, 487] on div "Details" at bounding box center [332, 485] width 38 height 16
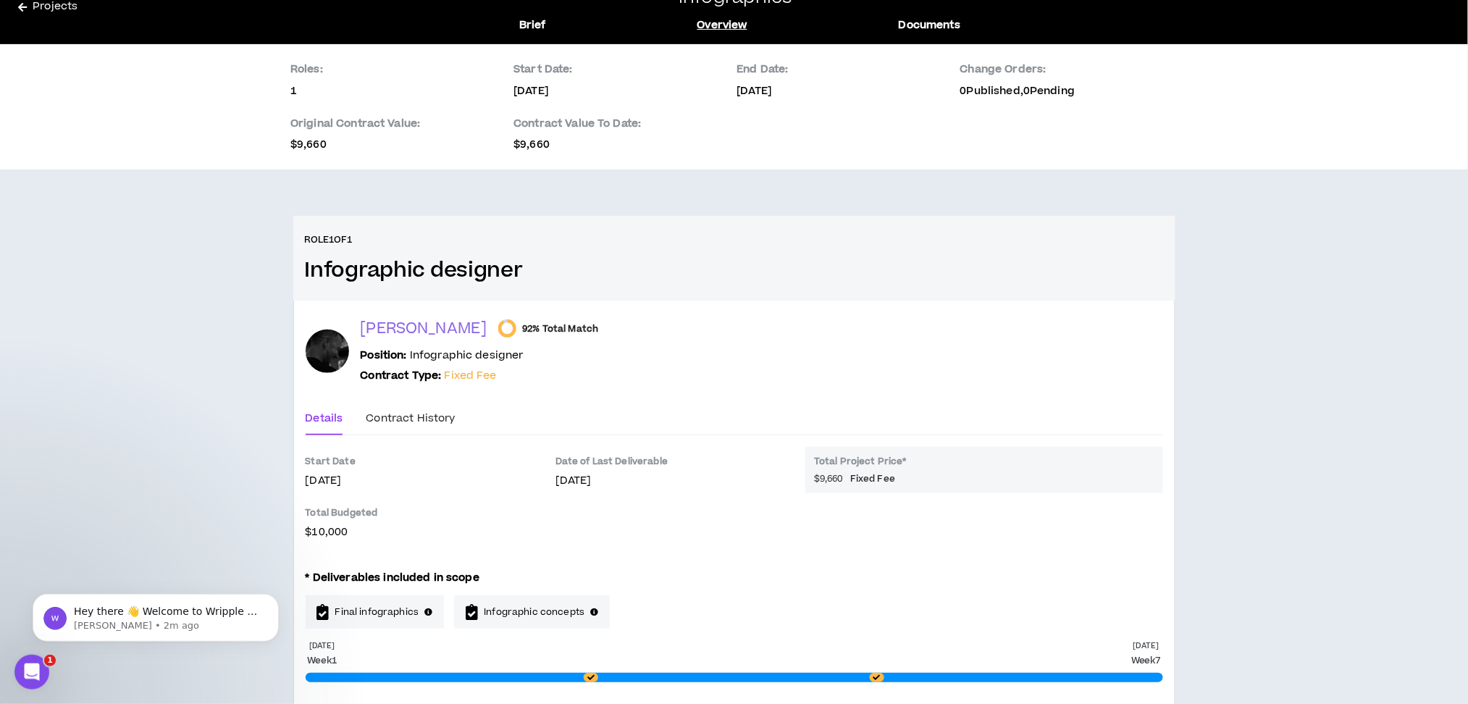
scroll to position [114, 0]
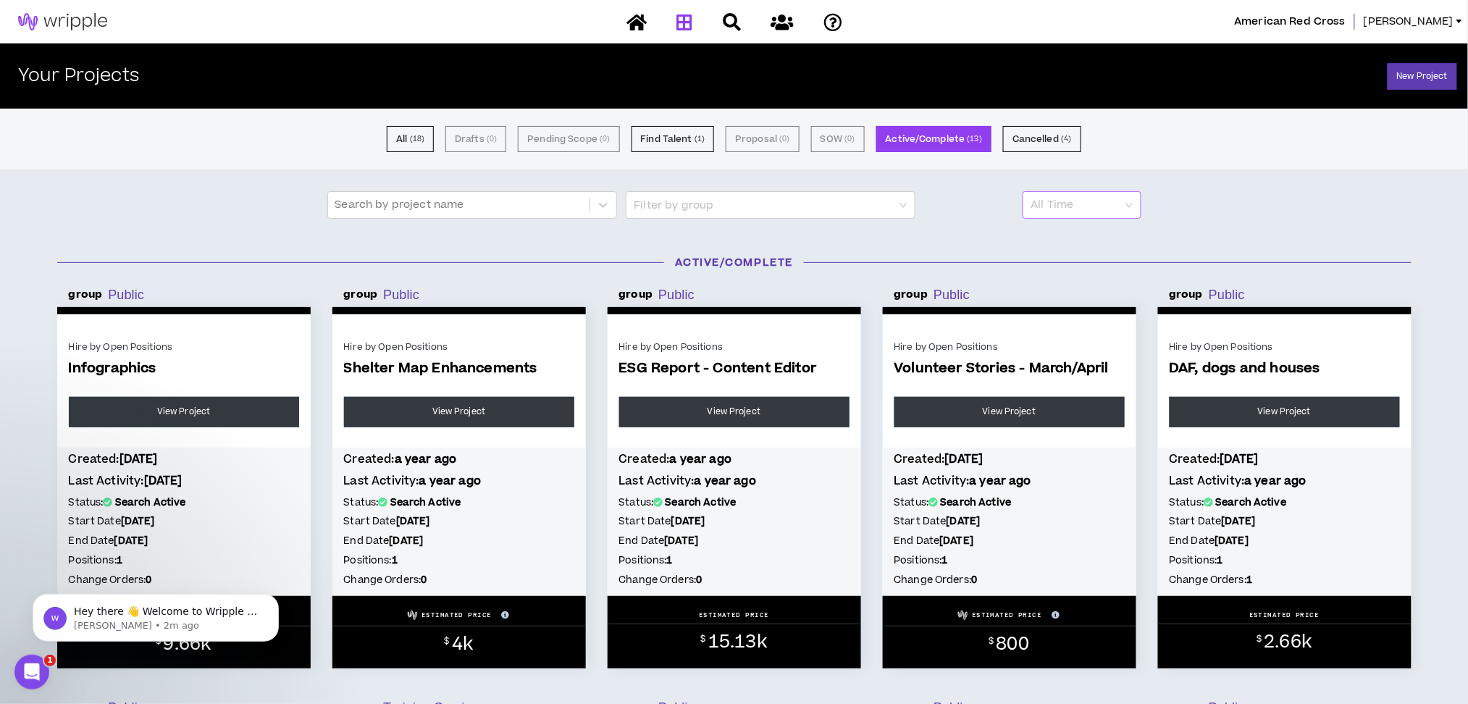
click at [1095, 210] on span "All Time" at bounding box center [1081, 205] width 101 height 26
click at [1095, 241] on div "Last 6 Months" at bounding box center [1081, 237] width 101 height 16
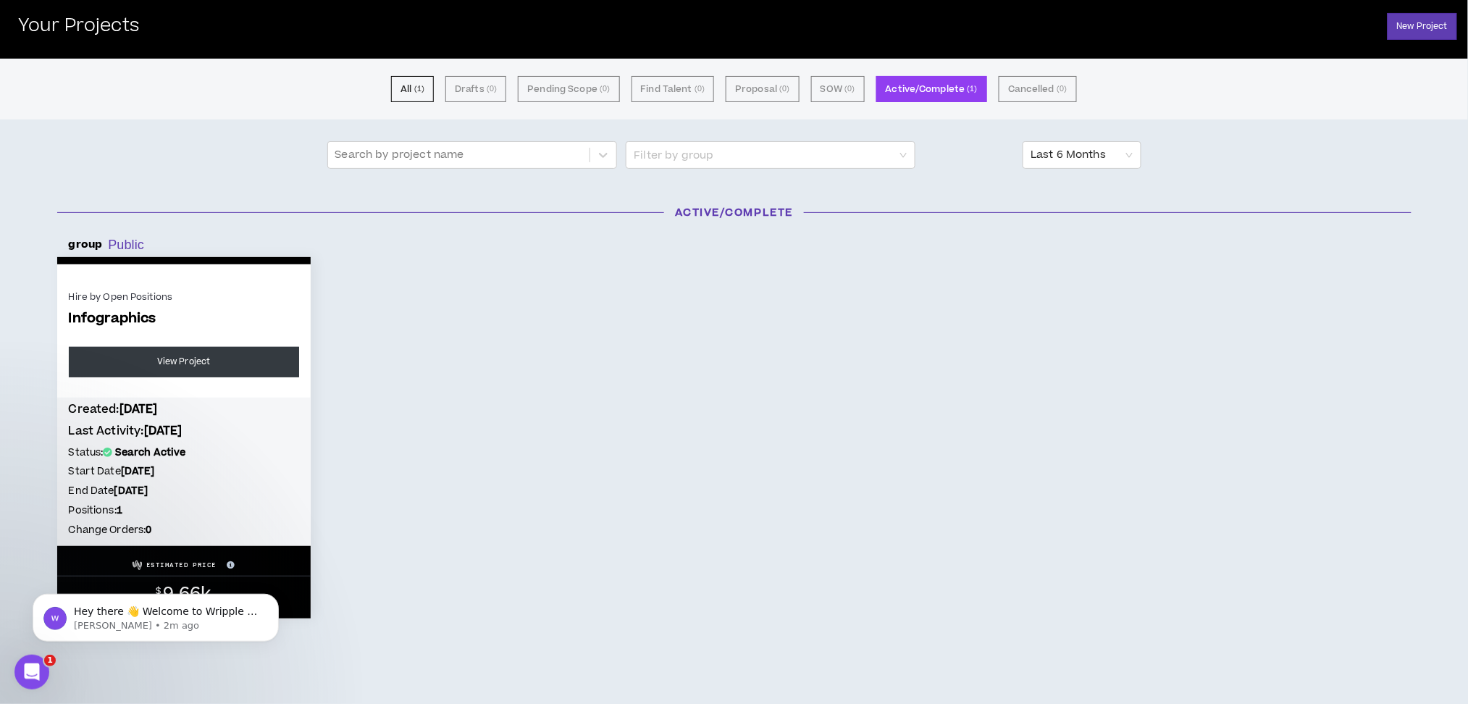
scroll to position [77, 0]
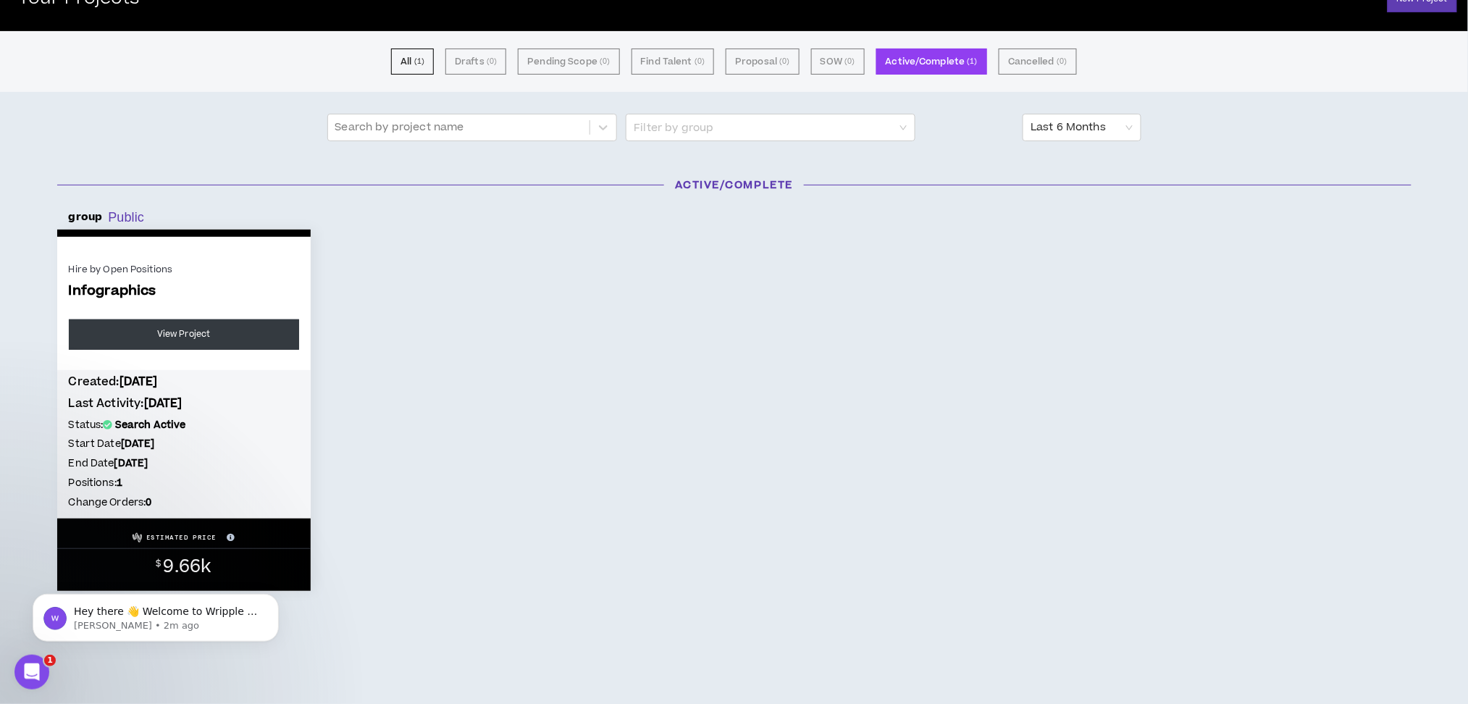
drag, startPoint x: 170, startPoint y: 442, endPoint x: 134, endPoint y: 442, distance: 36.2
click at [134, 442] on b "[DATE]" at bounding box center [138, 444] width 34 height 14
drag, startPoint x: 134, startPoint y: 442, endPoint x: 165, endPoint y: 446, distance: 31.4
click at [152, 446] on b "[DATE]" at bounding box center [138, 444] width 34 height 14
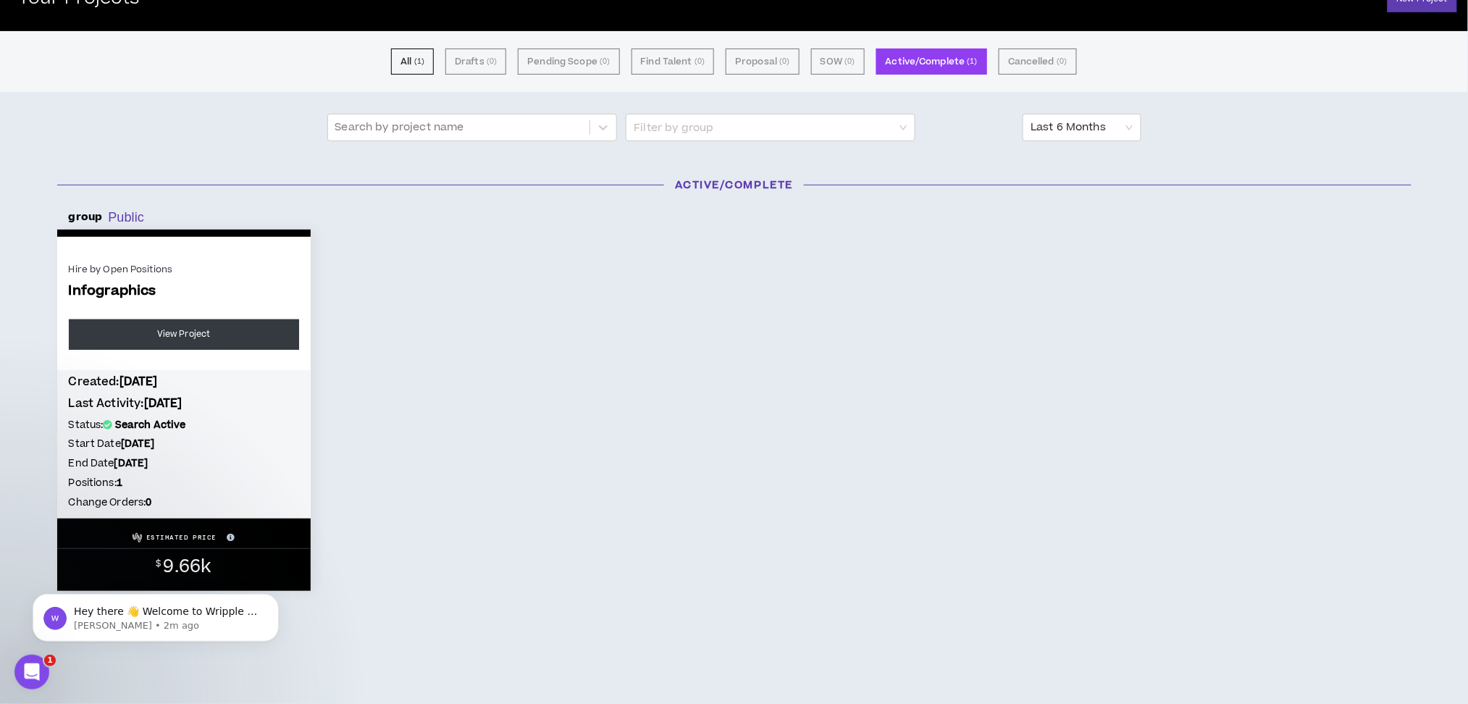
click at [155, 446] on b "[DATE]" at bounding box center [138, 444] width 34 height 14
drag, startPoint x: 190, startPoint y: 418, endPoint x: 170, endPoint y: 416, distance: 20.3
click at [170, 417] on h5 "Status: Search Active" at bounding box center [184, 425] width 230 height 16
click at [169, 418] on b "Search Active" at bounding box center [150, 425] width 71 height 14
click at [198, 322] on link "View Project" at bounding box center [184, 334] width 230 height 30
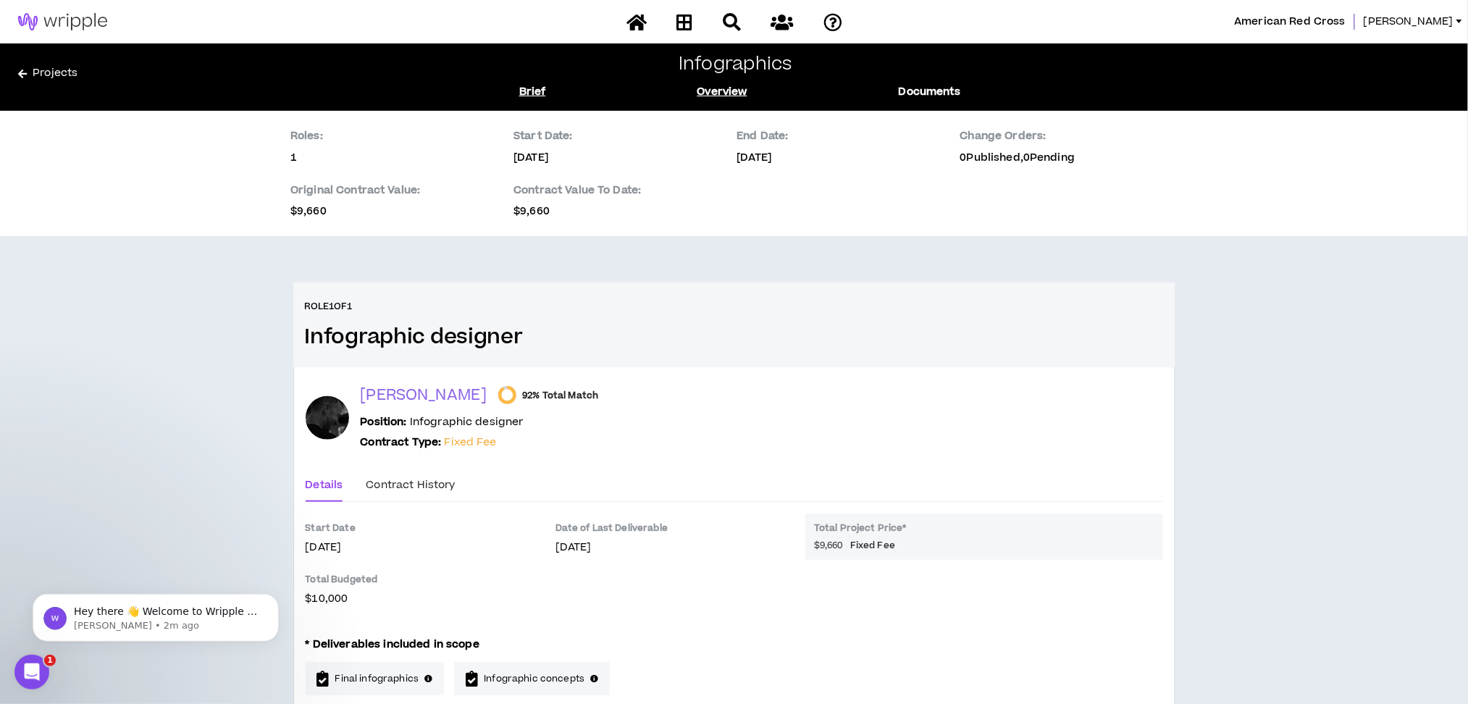
click at [538, 88] on link "Brief" at bounding box center [532, 92] width 27 height 16
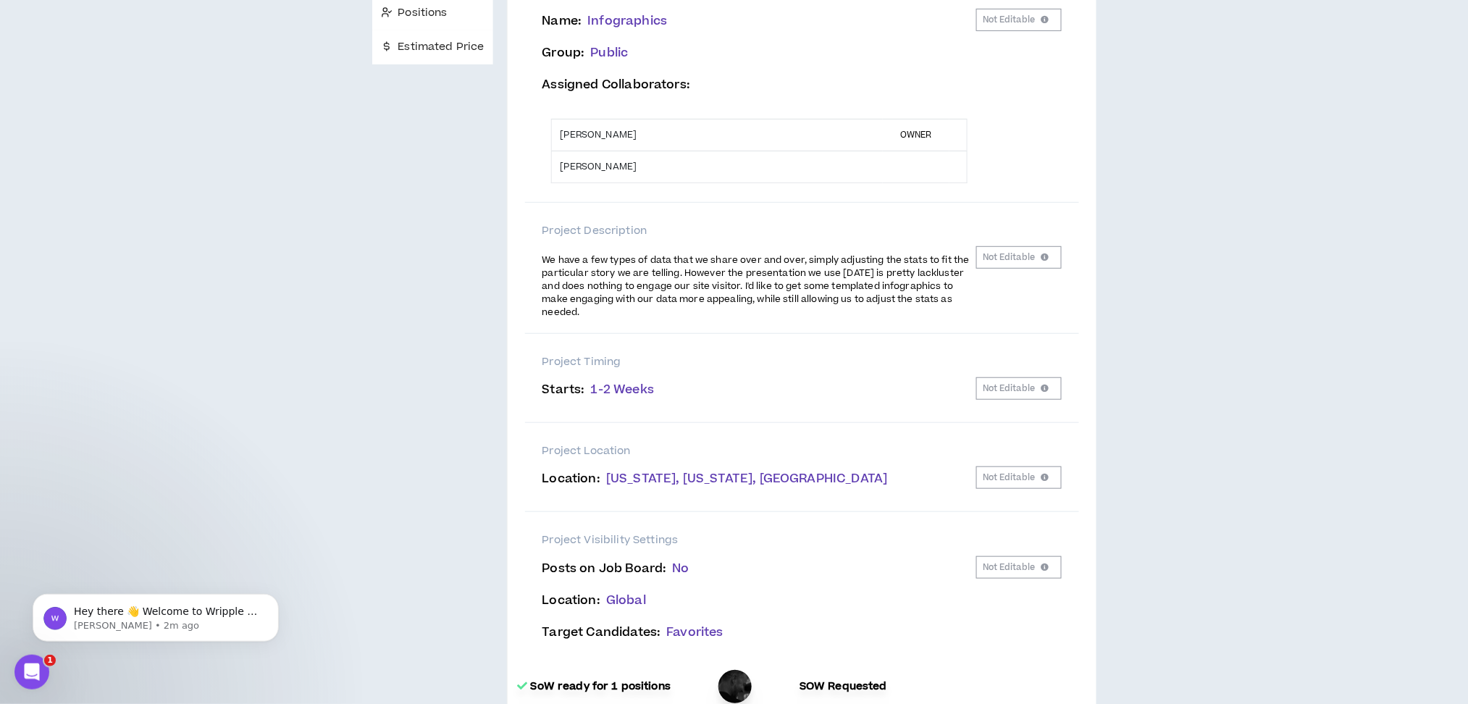
scroll to position [259, 0]
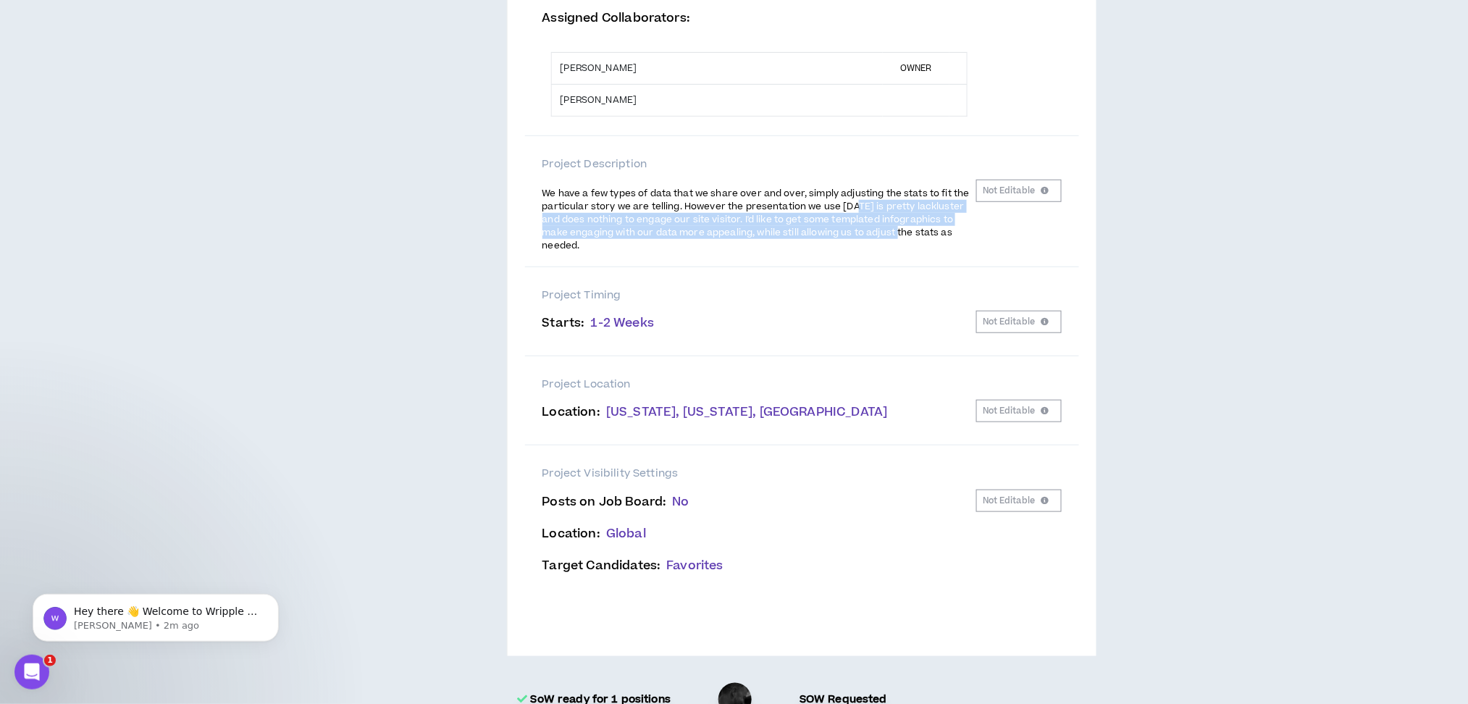
drag, startPoint x: 875, startPoint y: 234, endPoint x: 847, endPoint y: 203, distance: 42.0
click at [849, 204] on span "We have a few types of data that we share over and over, simply adjusting the s…" at bounding box center [755, 219] width 427 height 65
click at [846, 203] on span "We have a few types of data that we share over and over, simply adjusting the s…" at bounding box center [755, 219] width 427 height 65
drag, startPoint x: 835, startPoint y: 214, endPoint x: 854, endPoint y: 227, distance: 22.9
click at [846, 223] on span "We have a few types of data that we share over and over, simply adjusting the s…" at bounding box center [755, 219] width 427 height 65
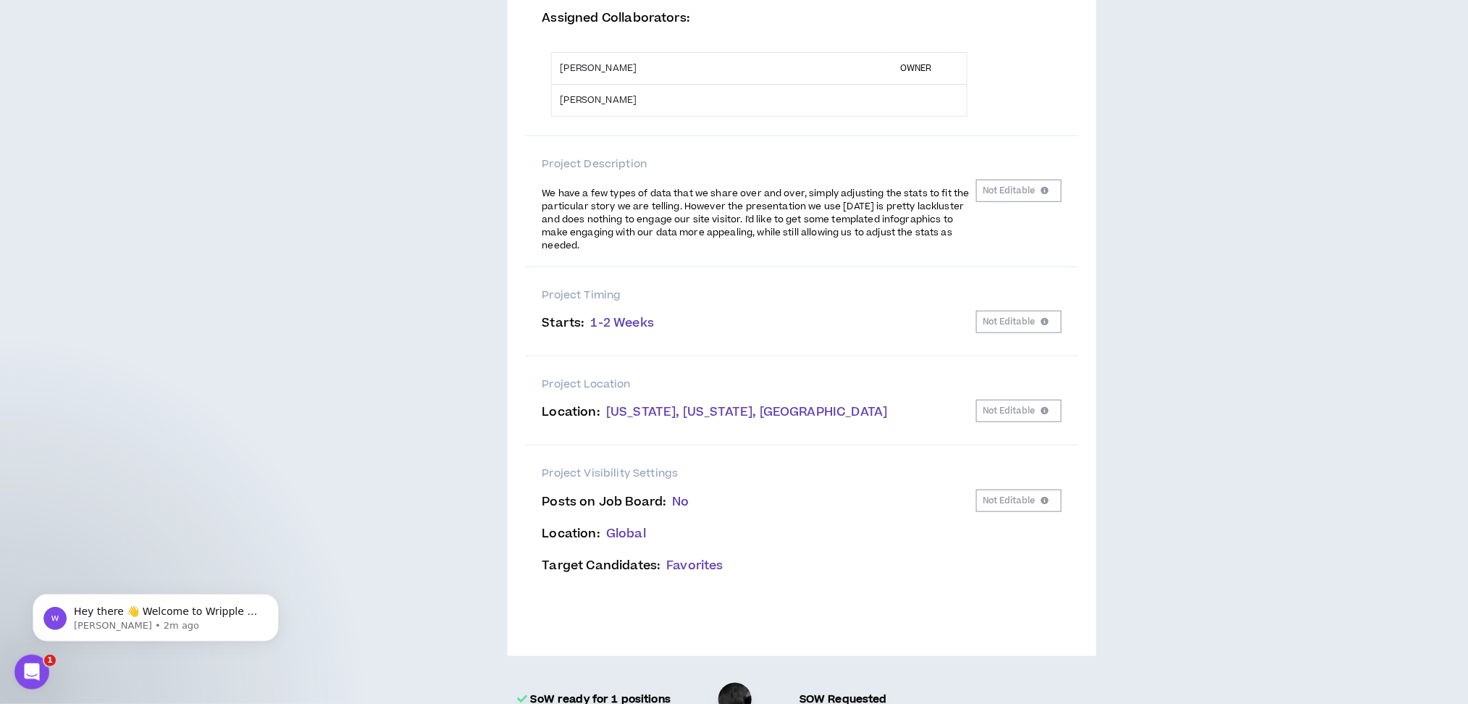
click at [865, 233] on span "We have a few types of data that we share over and over, simply adjusting the s…" at bounding box center [755, 219] width 427 height 65
drag, startPoint x: 893, startPoint y: 227, endPoint x: 846, endPoint y: 211, distance: 50.6
click at [850, 211] on span "We have a few types of data that we share over and over, simply adjusting the s…" at bounding box center [755, 219] width 427 height 65
click at [844, 211] on span "We have a few types of data that we share over and over, simply adjusting the s…" at bounding box center [755, 219] width 427 height 65
drag, startPoint x: 851, startPoint y: 225, endPoint x: 883, endPoint y: 235, distance: 33.9
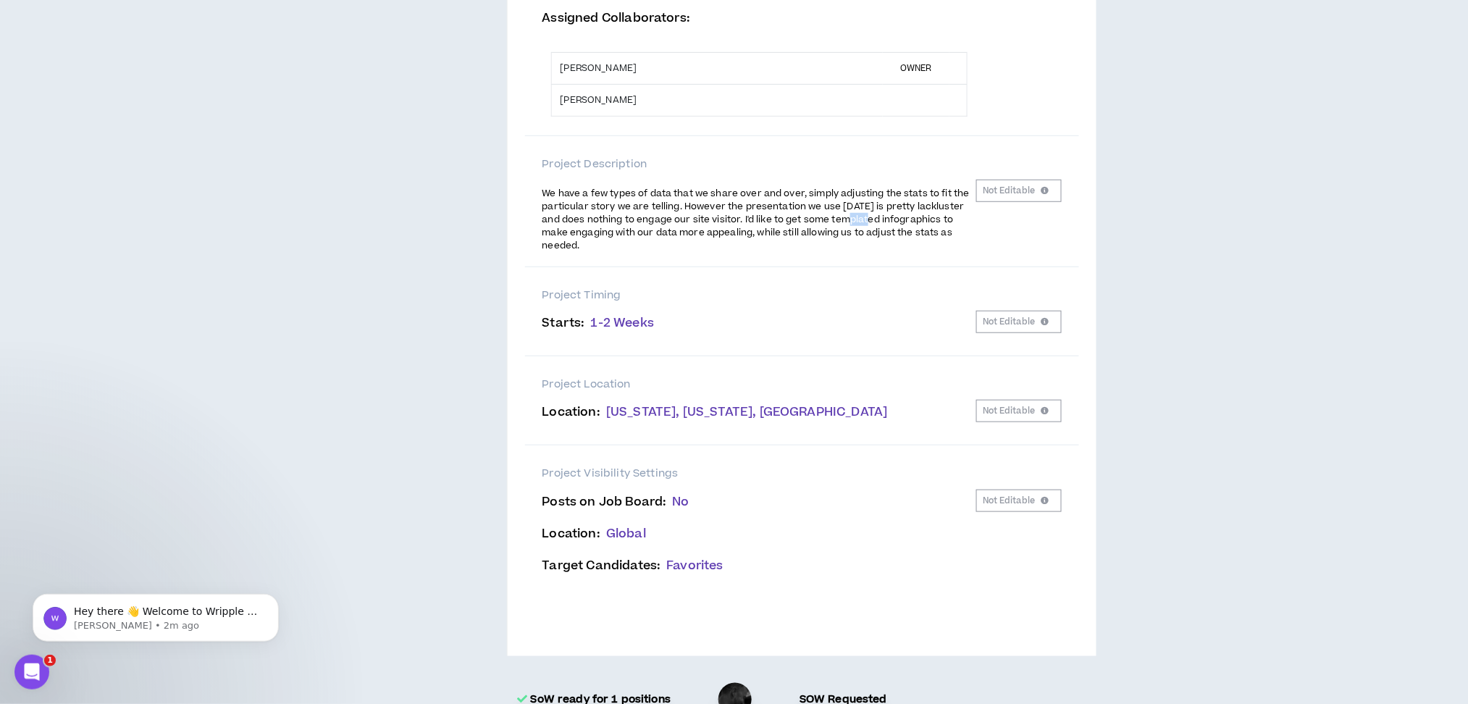
click at [869, 231] on span "We have a few types of data that we share over and over, simply adjusting the s…" at bounding box center [755, 219] width 427 height 65
click at [883, 235] on span "We have a few types of data that we share over and over, simply adjusting the s…" at bounding box center [755, 219] width 427 height 65
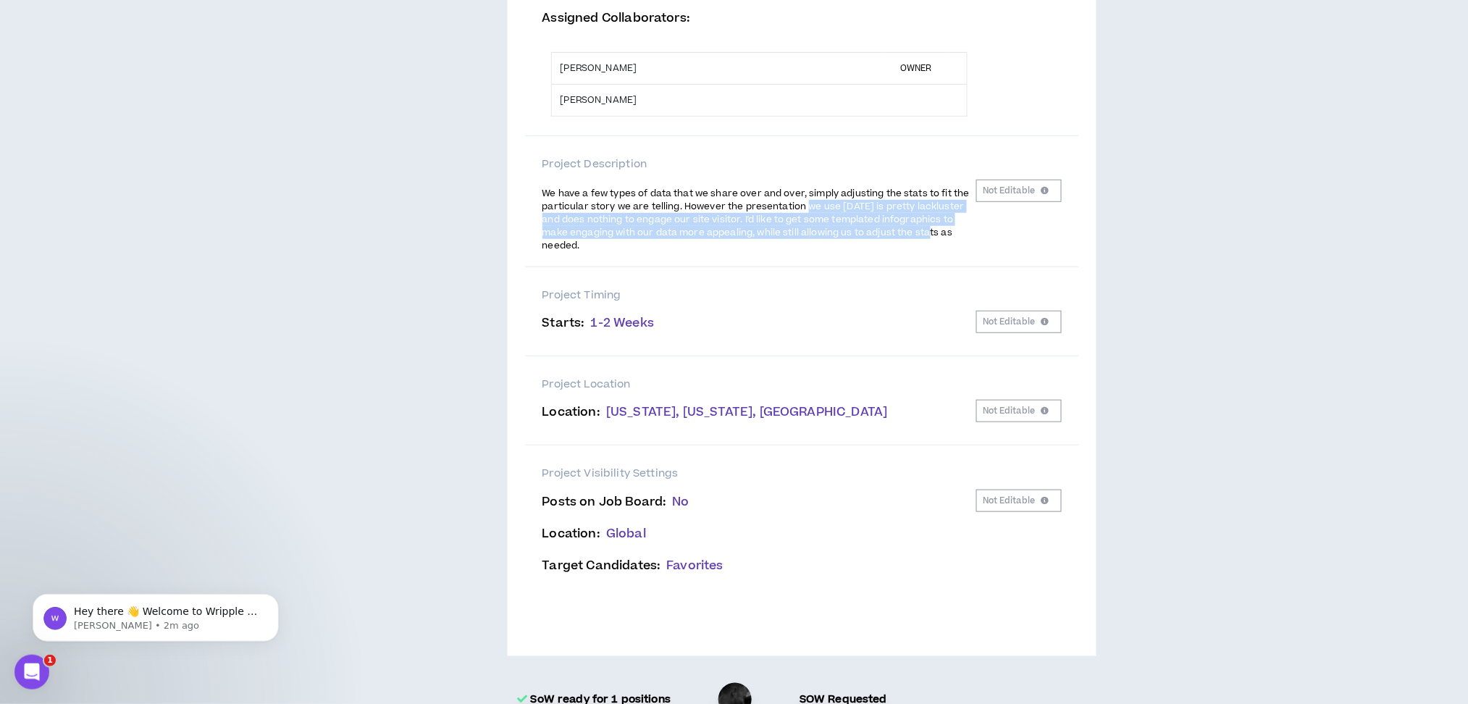
drag, startPoint x: 893, startPoint y: 227, endPoint x: 791, endPoint y: 215, distance: 102.8
click at [791, 215] on p "We have a few types of data that we share over and over, simply adjusting the s…" at bounding box center [759, 218] width 434 height 67
drag, startPoint x: 790, startPoint y: 216, endPoint x: 777, endPoint y: 219, distance: 13.5
click at [789, 216] on span "We have a few types of data that we share over and over, simply adjusting the s…" at bounding box center [755, 219] width 427 height 65
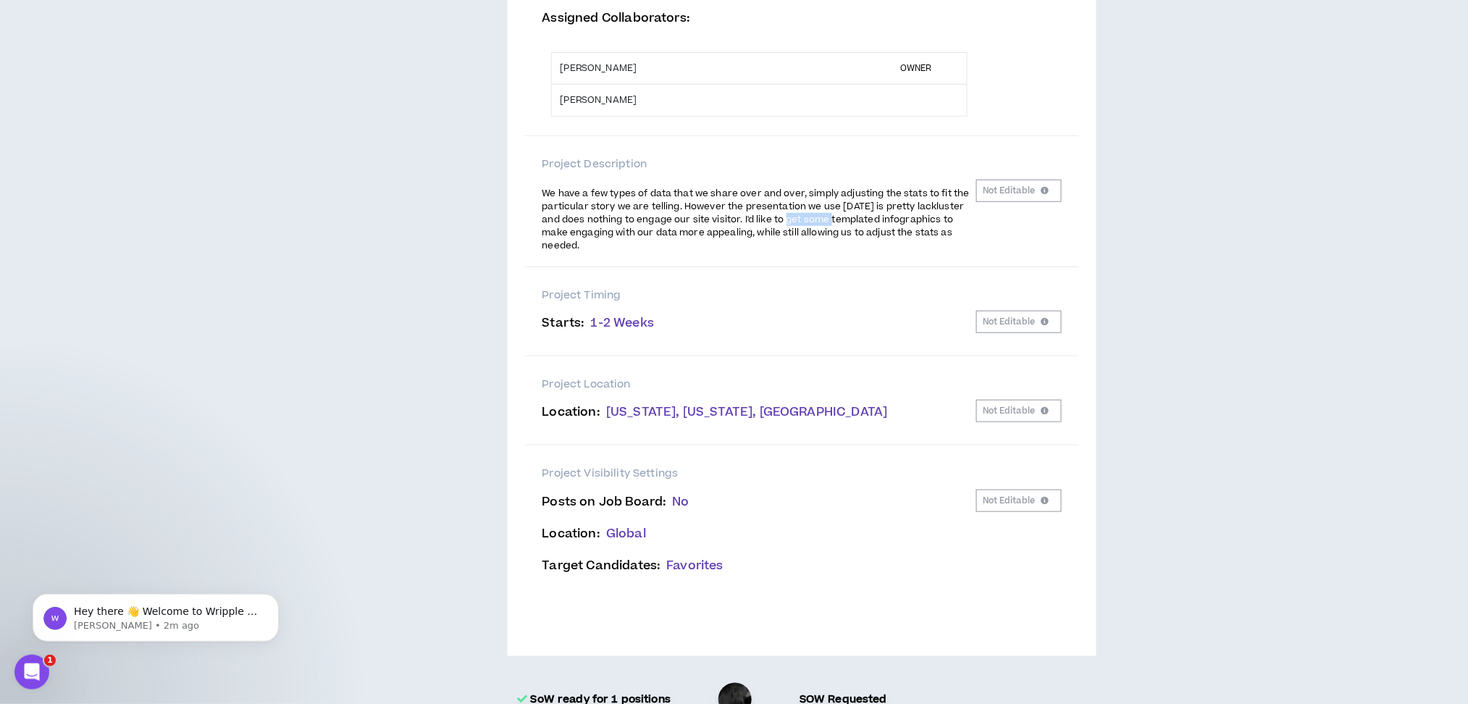
click at [814, 225] on span "We have a few types of data that we share over and over, simply adjusting the s…" at bounding box center [755, 219] width 427 height 65
click at [832, 229] on span "We have a few types of data that we share over and over, simply adjusting the s…" at bounding box center [755, 219] width 427 height 65
drag, startPoint x: 854, startPoint y: 231, endPoint x: 788, endPoint y: 214, distance: 68.0
click at [788, 214] on span "We have a few types of data that we share over and over, simply adjusting the s…" at bounding box center [755, 219] width 427 height 65
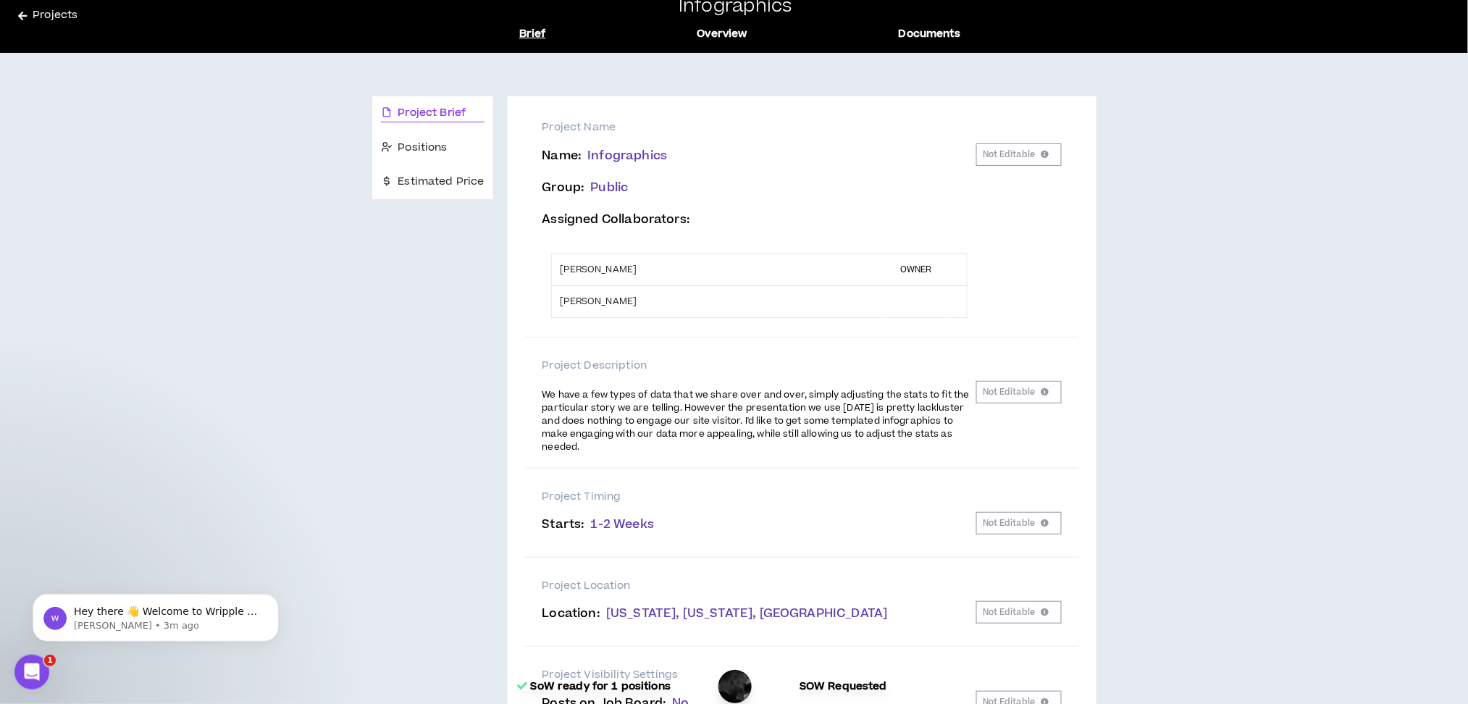
scroll to position [0, 0]
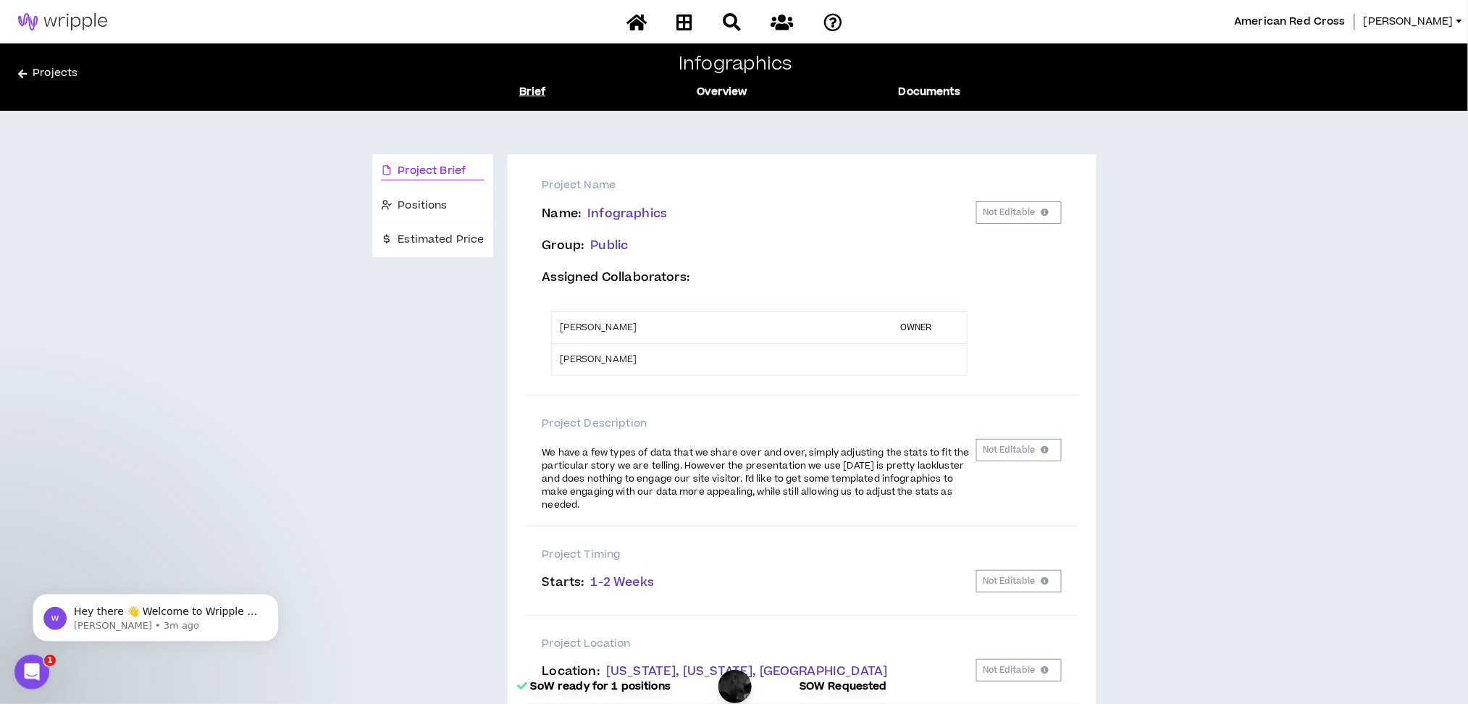
drag, startPoint x: 649, startPoint y: 369, endPoint x: 554, endPoint y: 356, distance: 96.4
click at [554, 356] on td "[PERSON_NAME]" at bounding box center [717, 359] width 332 height 32
copy td "[PERSON_NAME]"
